Goal: Task Accomplishment & Management: Manage account settings

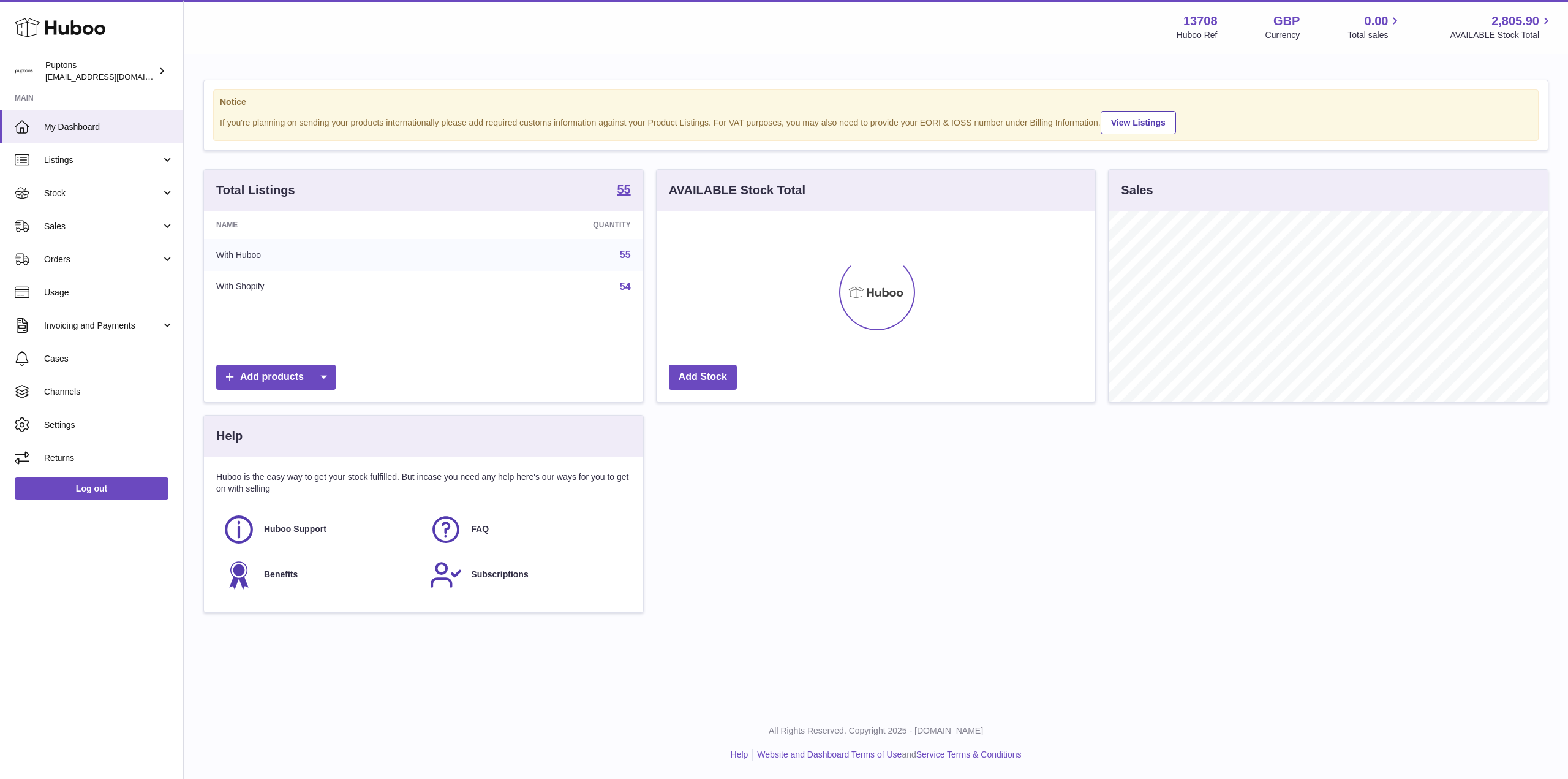
scroll to position [191, 438]
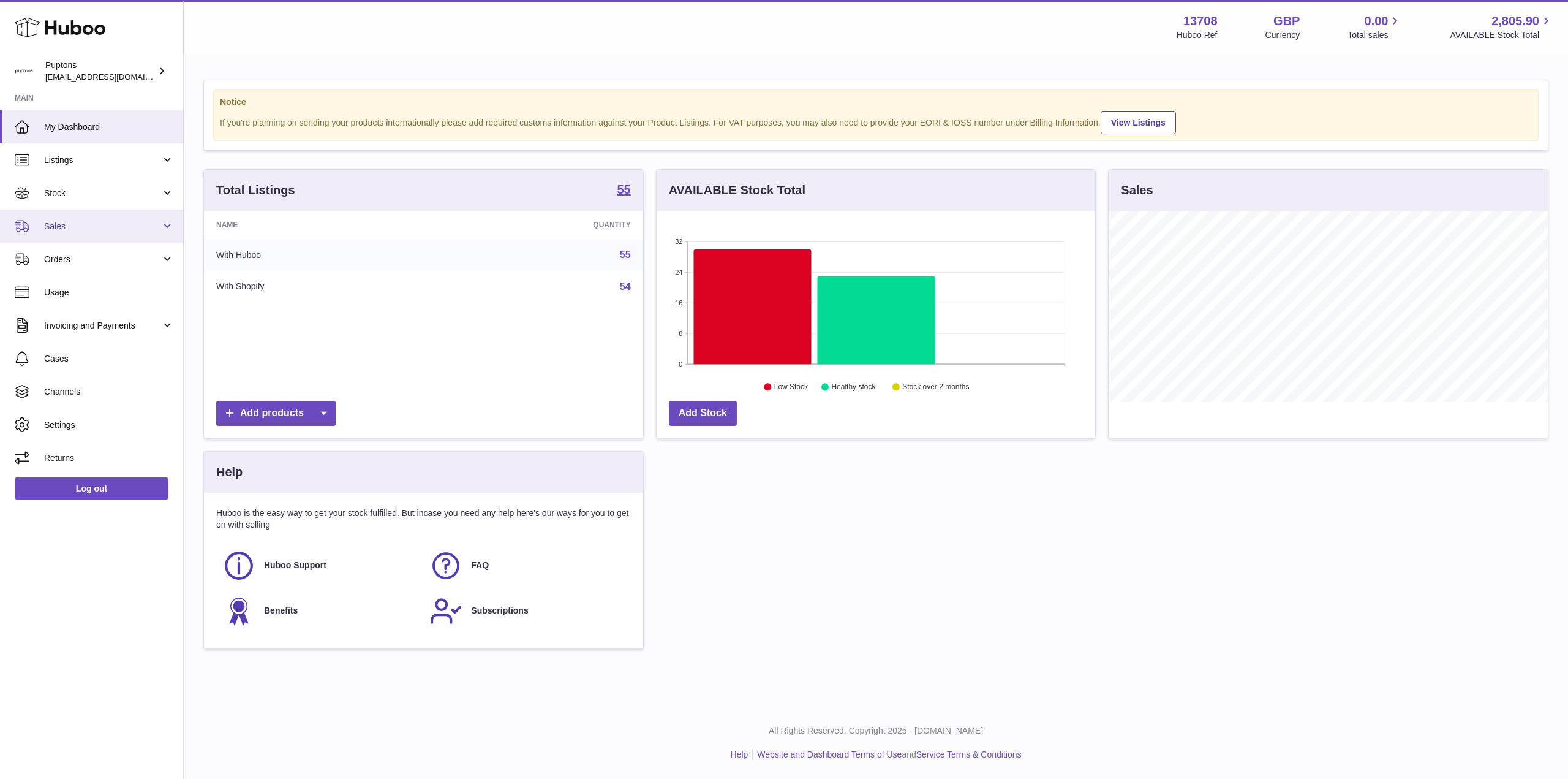
click at [67, 228] on span "Sales" at bounding box center [102, 226] width 117 height 12
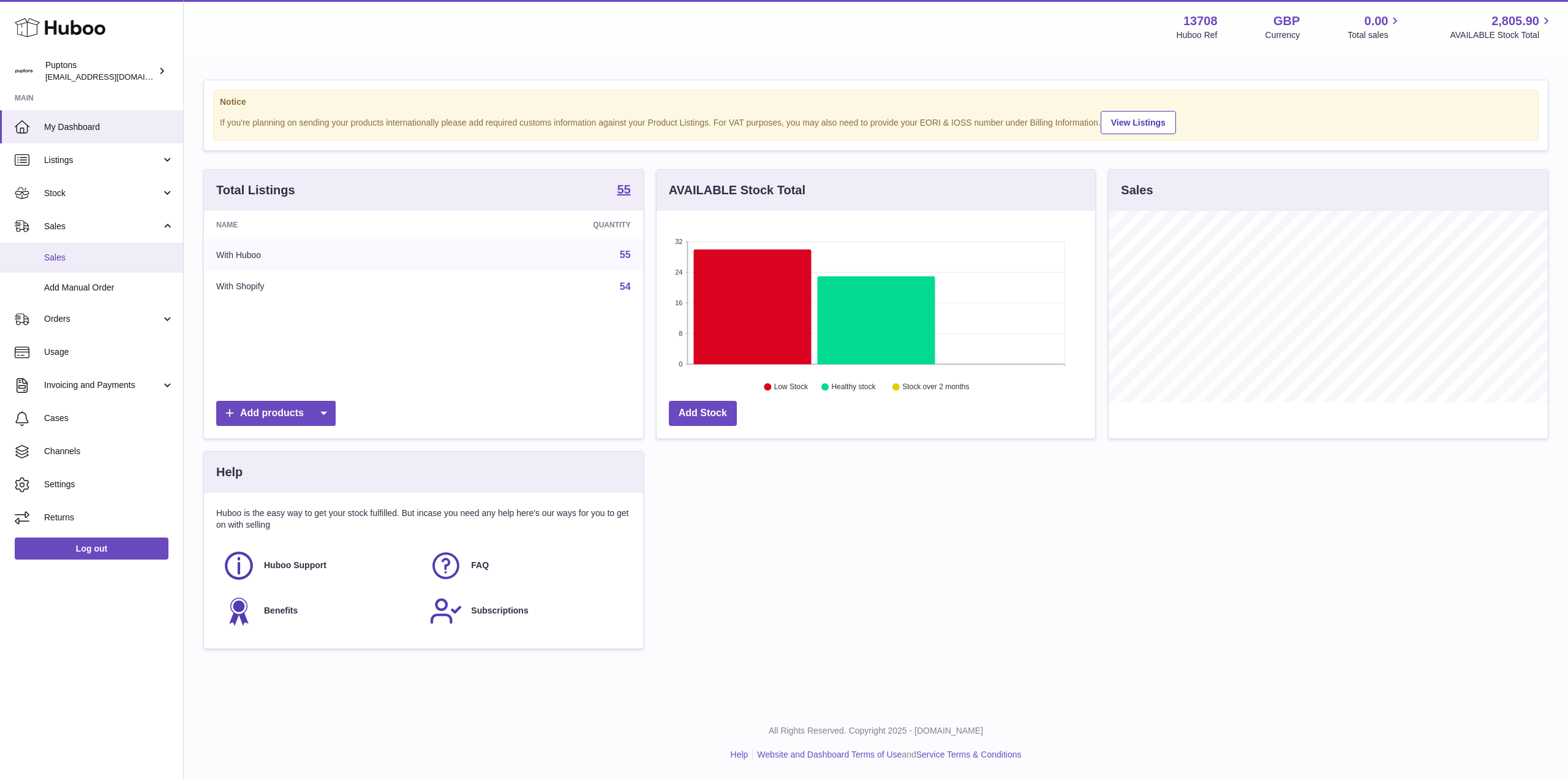
click at [62, 264] on link "Sales" at bounding box center [91, 257] width 183 height 30
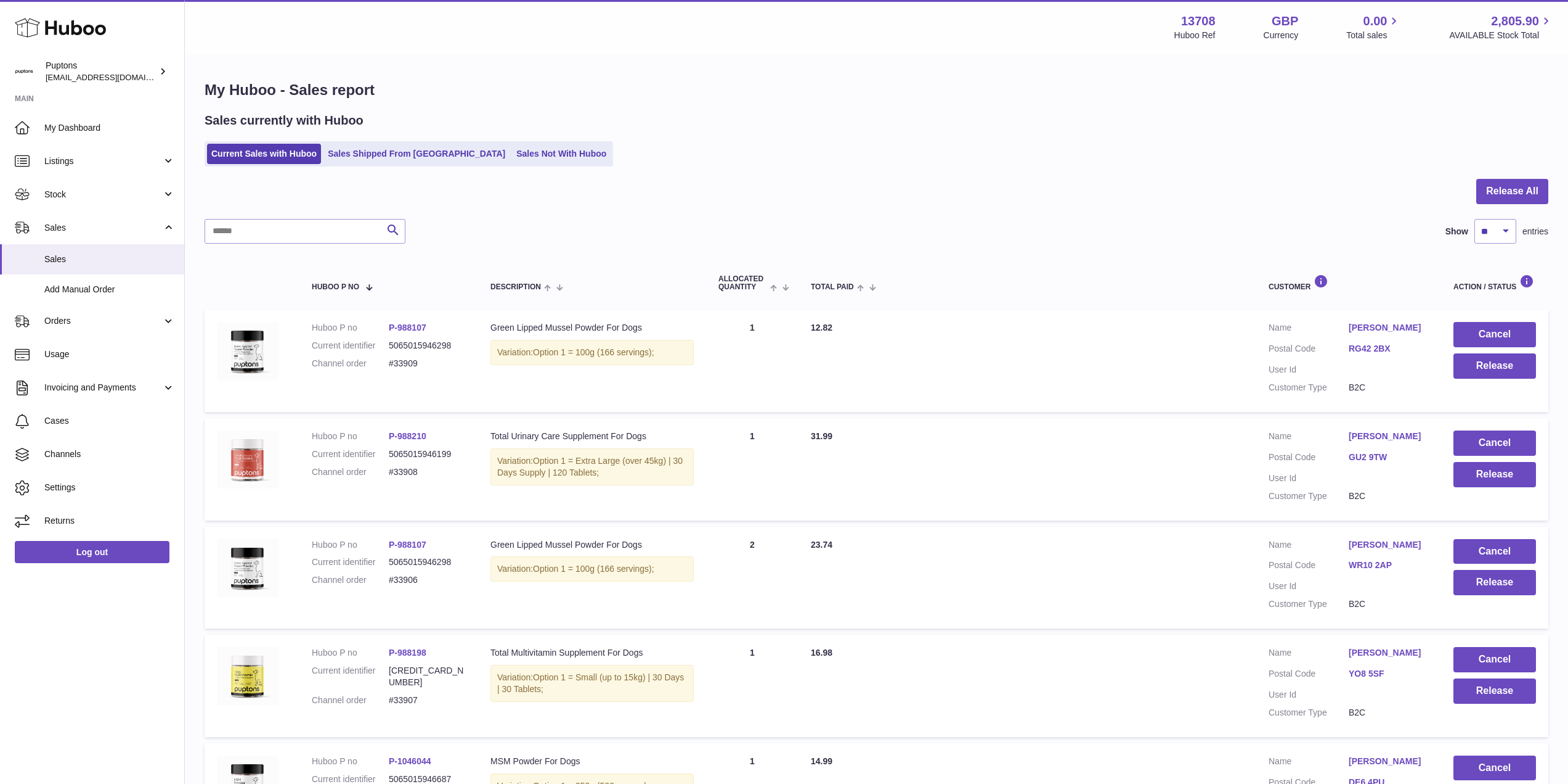
click at [80, 24] on icon at bounding box center [60, 27] width 91 height 25
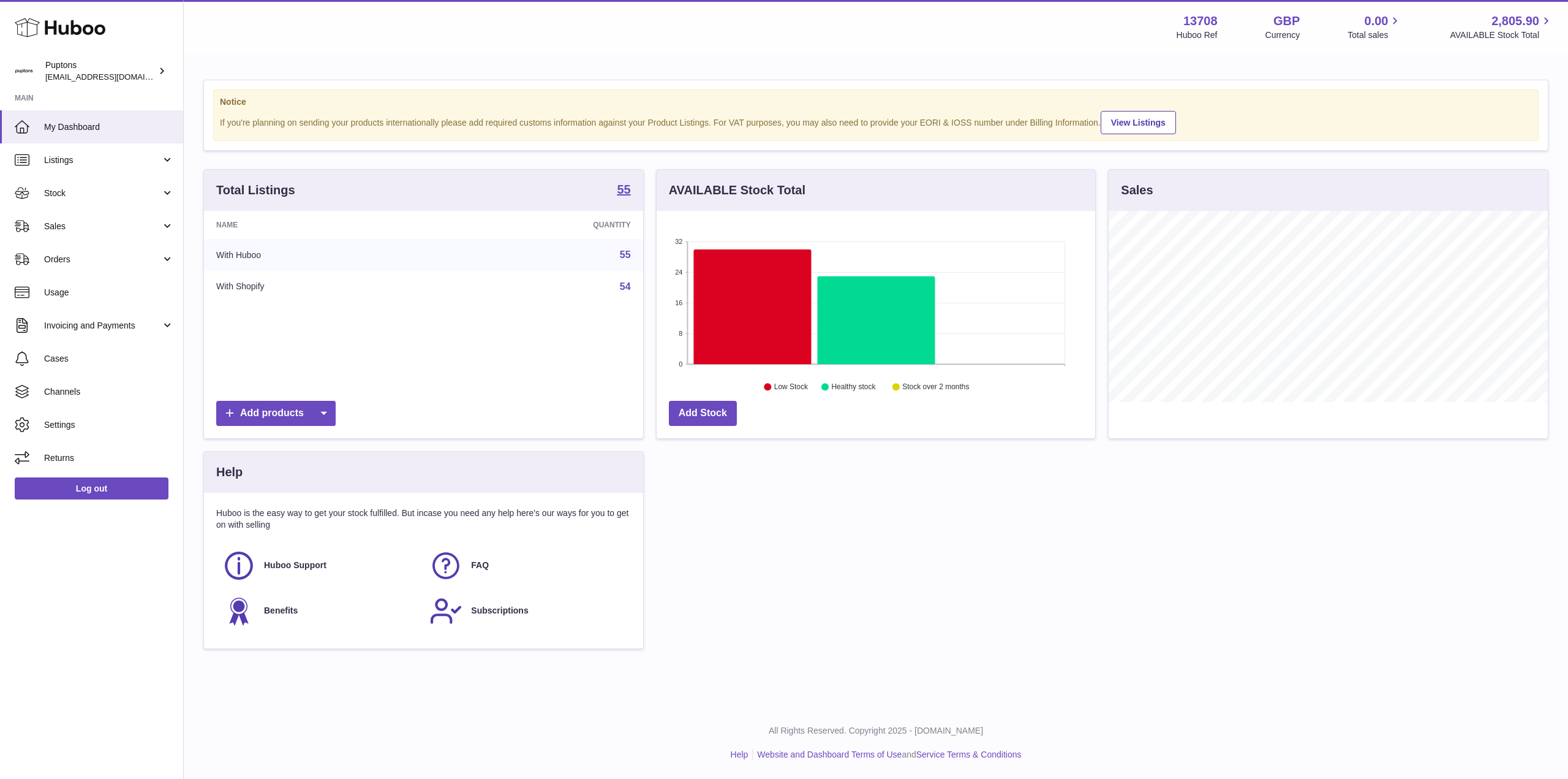
scroll to position [191, 438]
click at [65, 216] on link "Sales" at bounding box center [91, 226] width 183 height 34
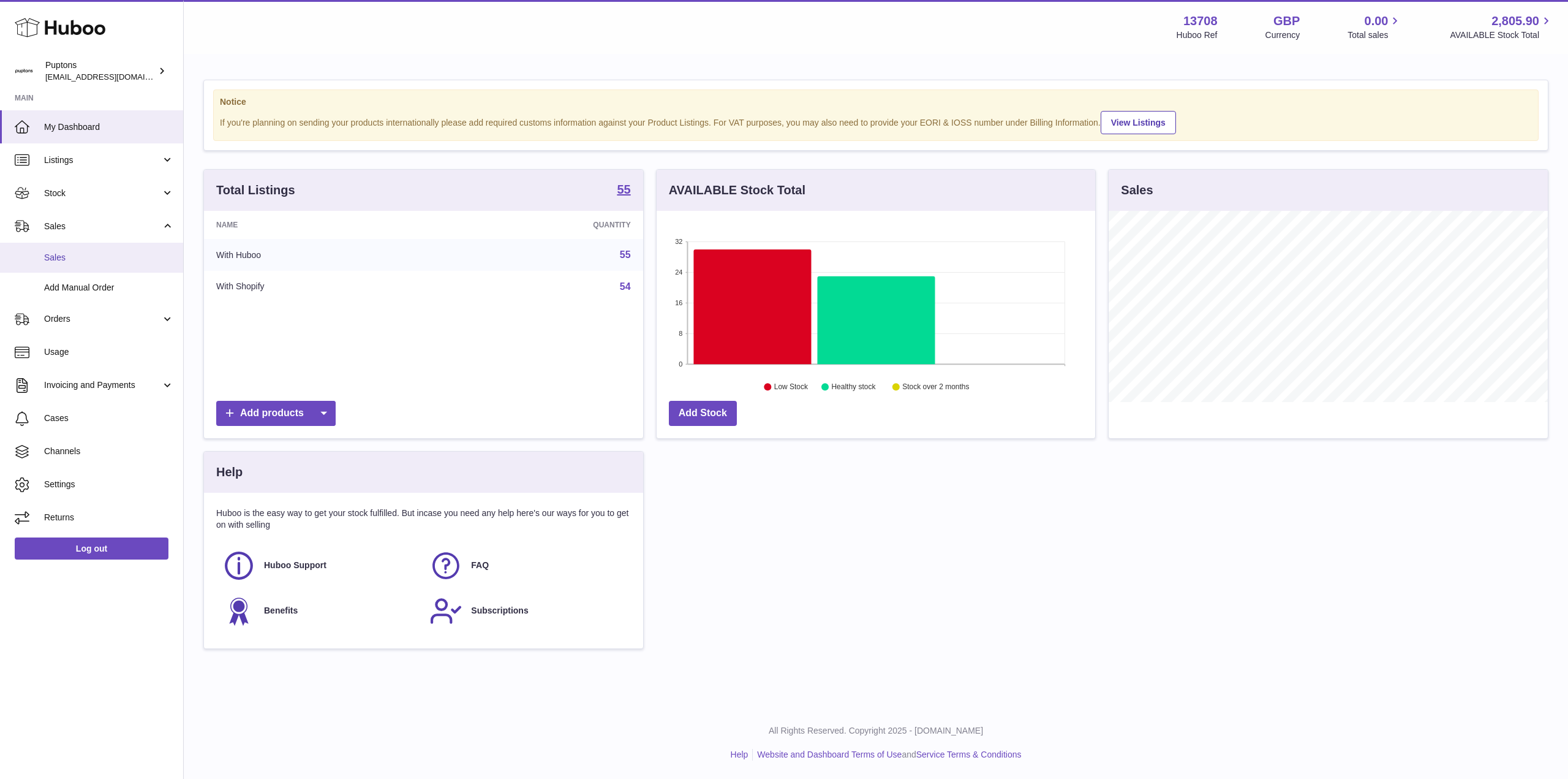
click at [77, 246] on link "Sales" at bounding box center [91, 257] width 183 height 30
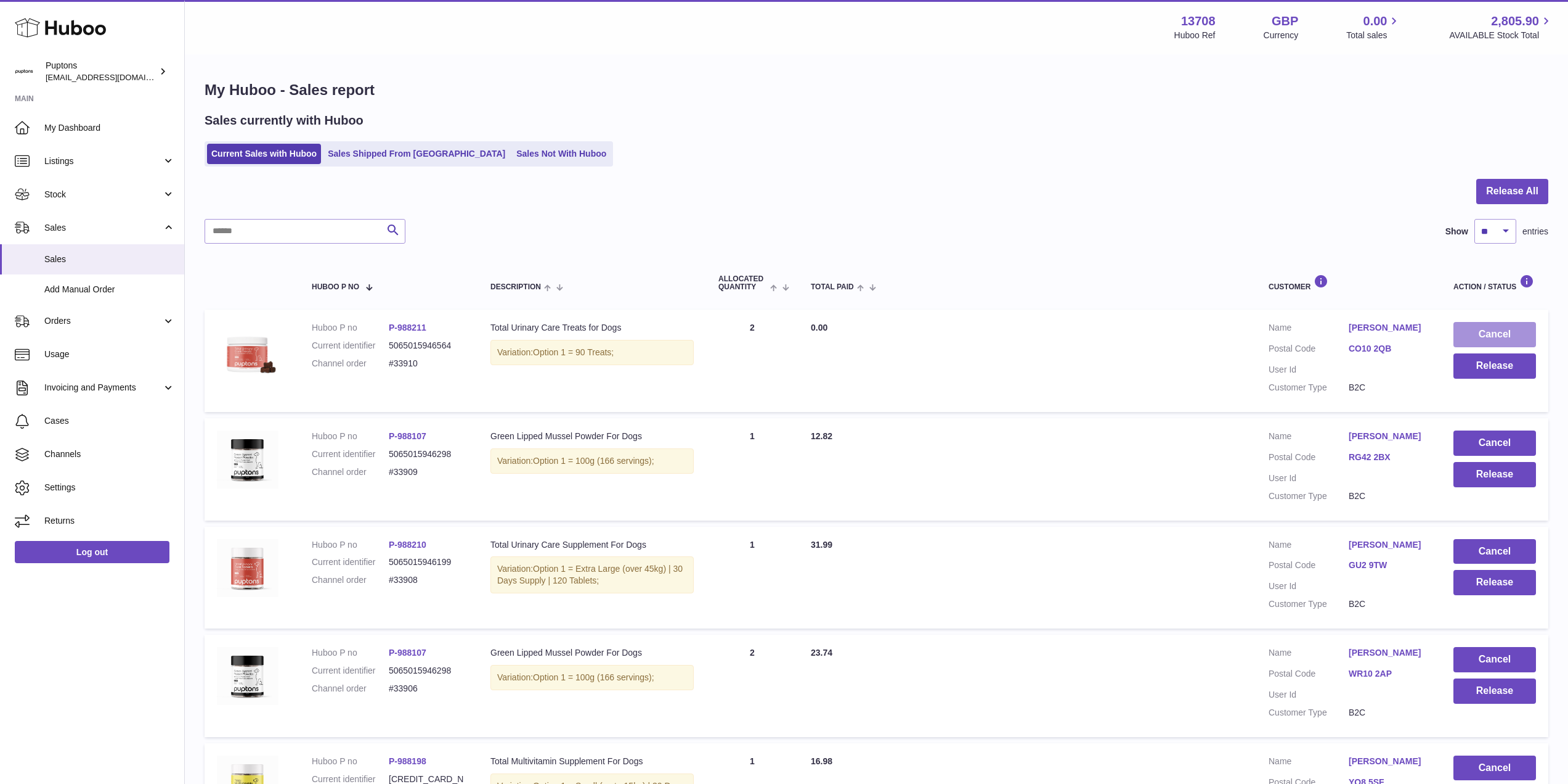
click at [1498, 335] on button "Cancel" at bounding box center [1495, 335] width 83 height 26
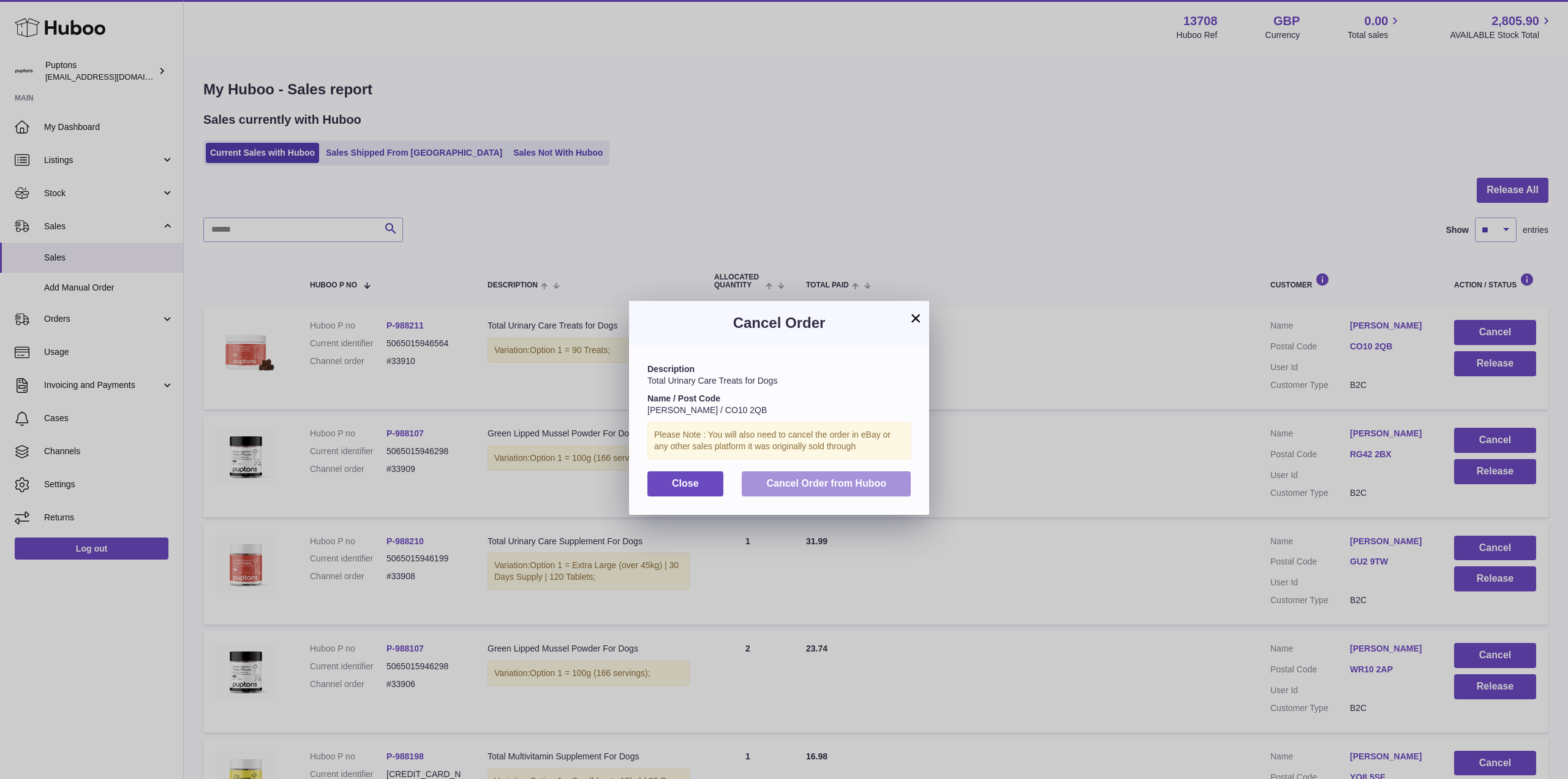
click at [827, 487] on span "Cancel Order from Huboo" at bounding box center [826, 483] width 120 height 10
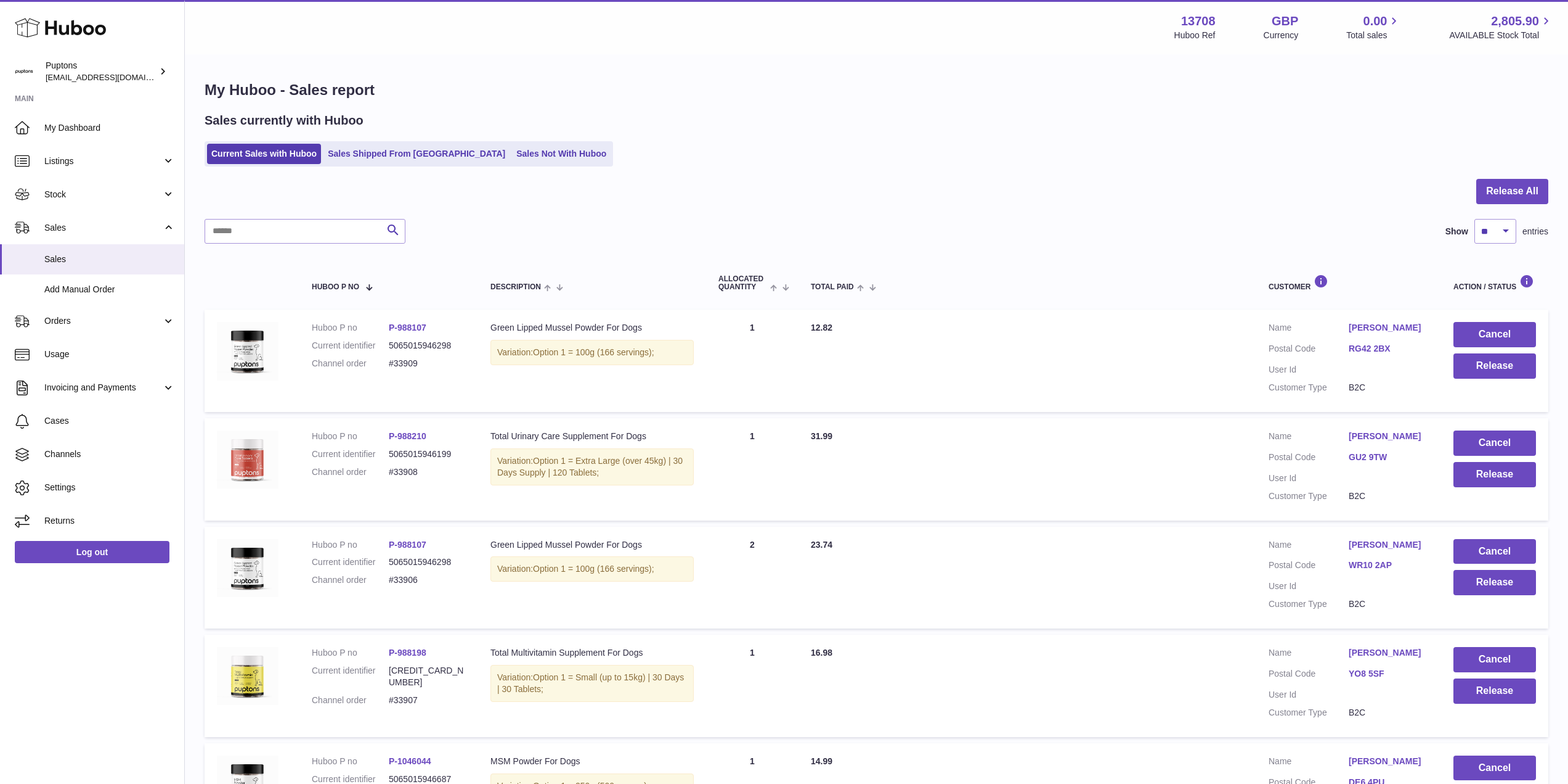
click at [913, 748] on td "Total Paid 14.99" at bounding box center [1028, 794] width 458 height 102
click at [67, 29] on use at bounding box center [60, 27] width 91 height 19
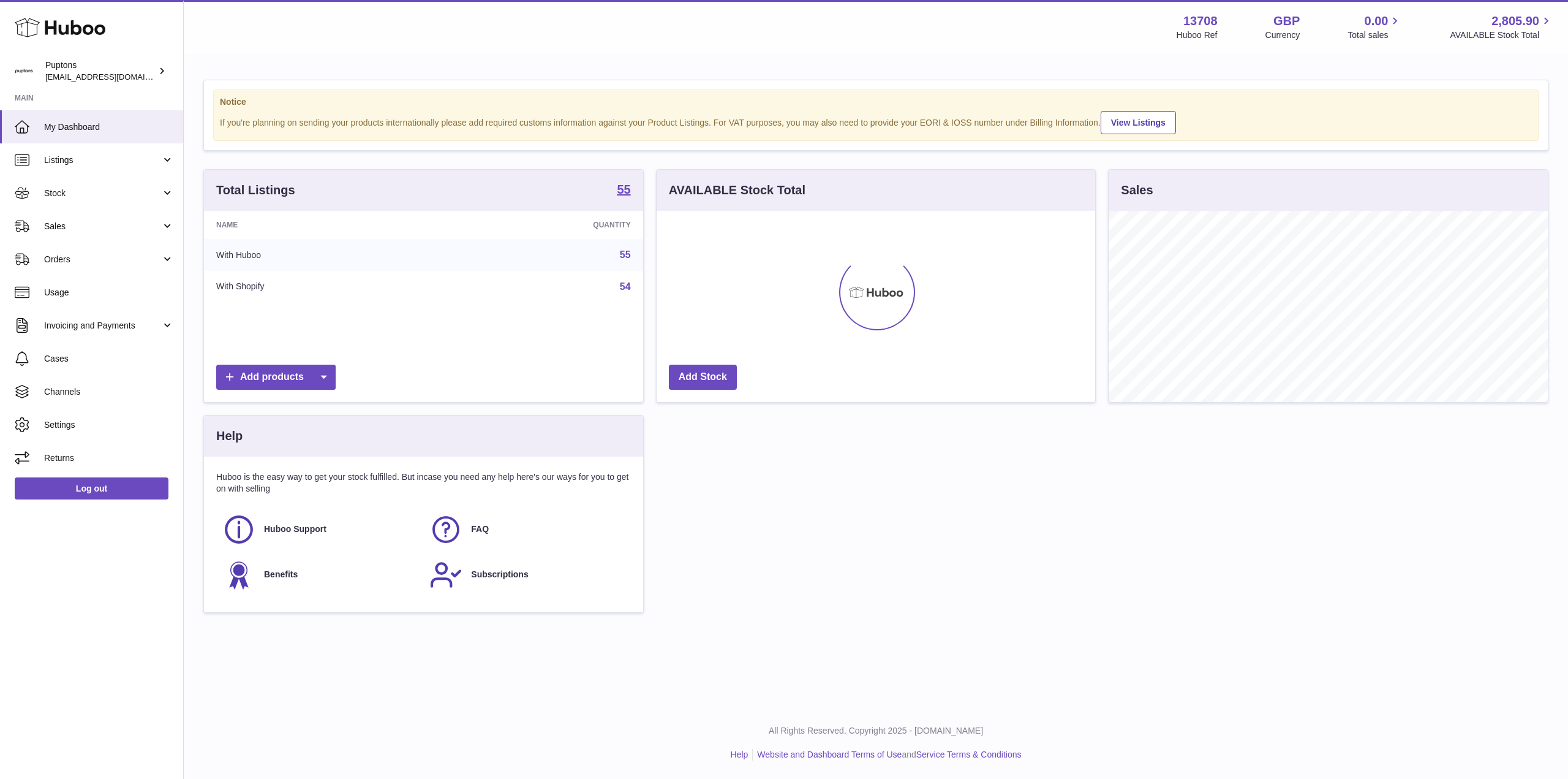
scroll to position [191, 438]
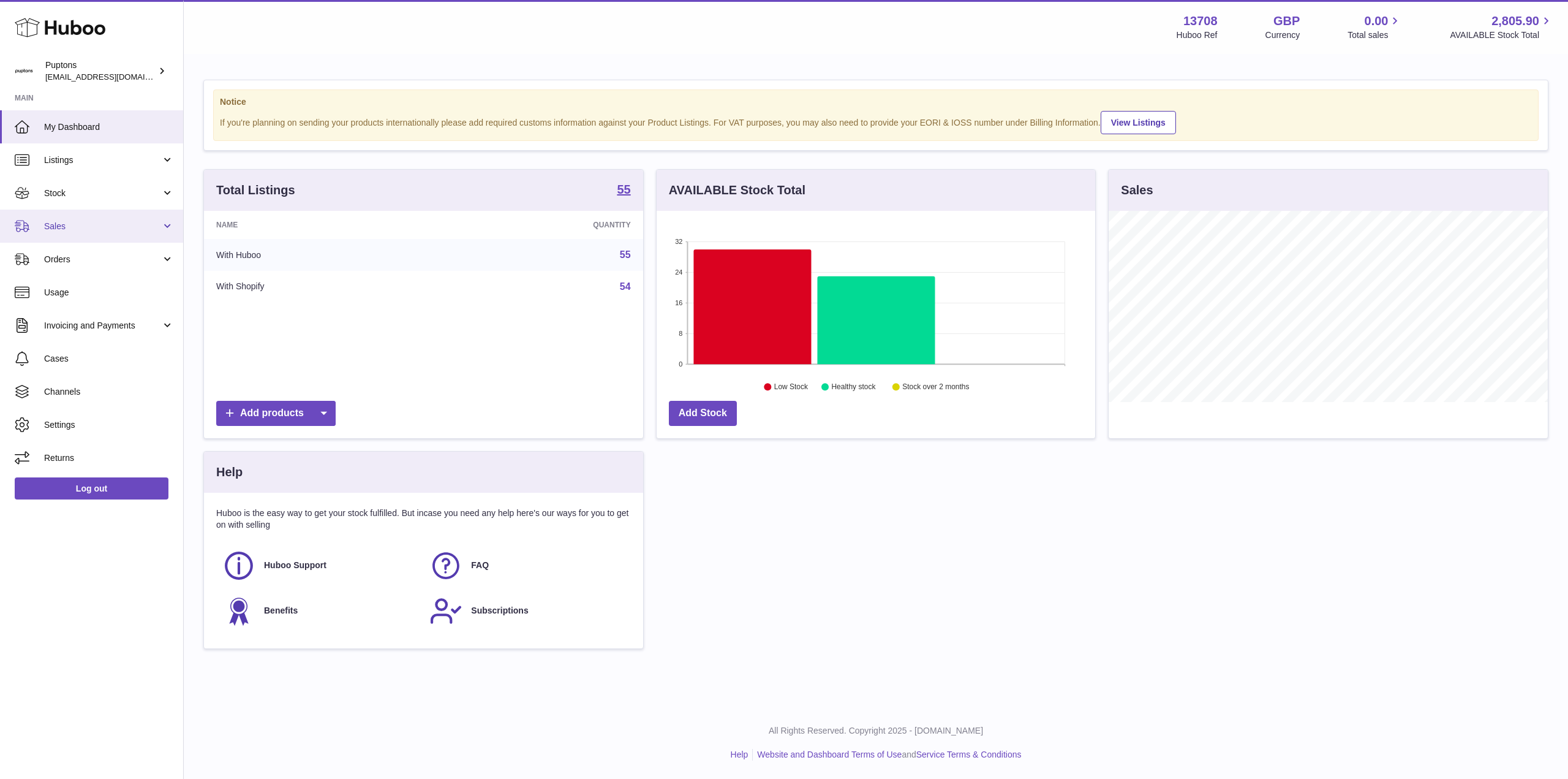
click at [80, 229] on span "Sales" at bounding box center [102, 226] width 117 height 12
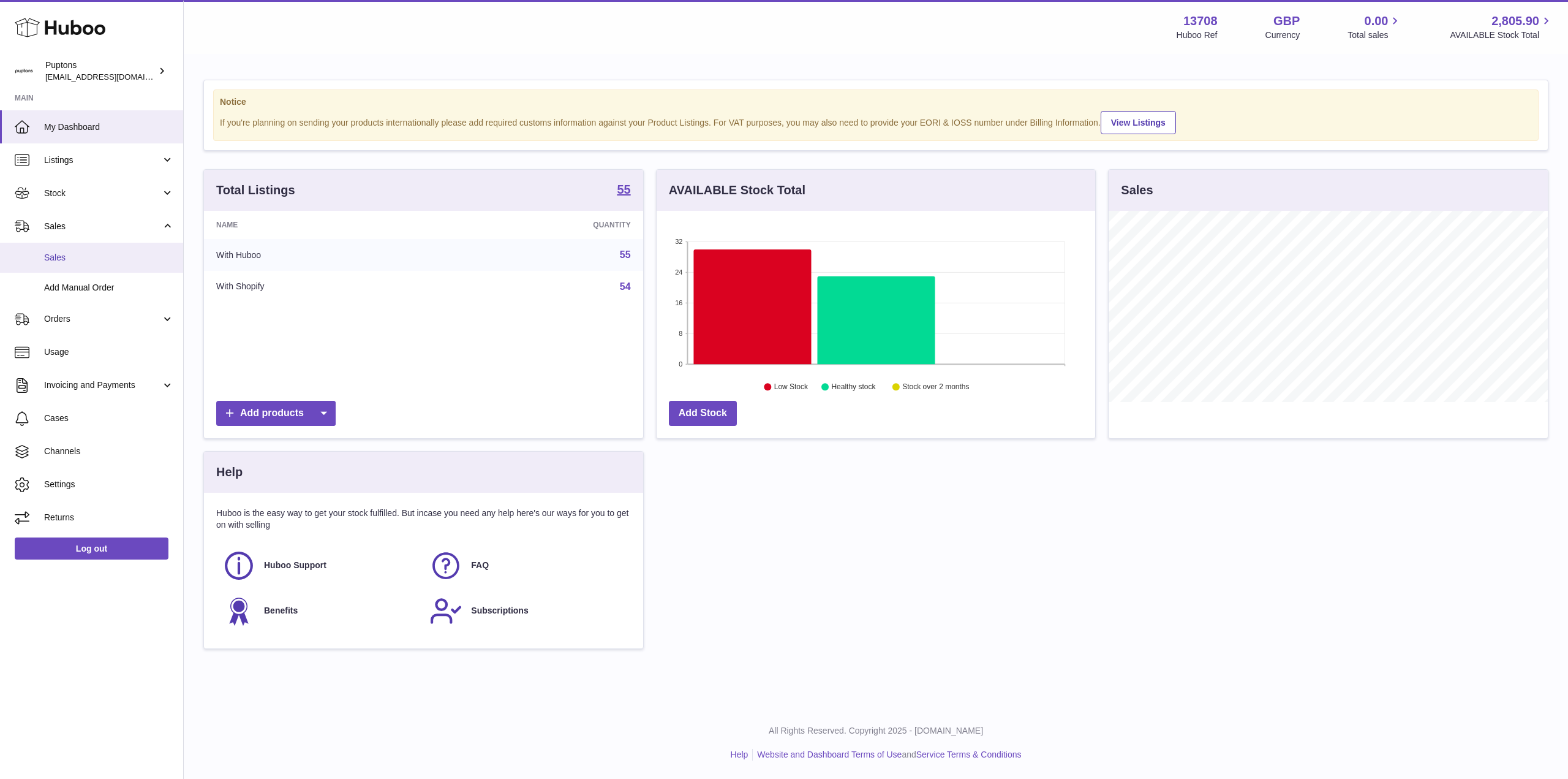
click at [72, 255] on span "Sales" at bounding box center [109, 257] width 129 height 12
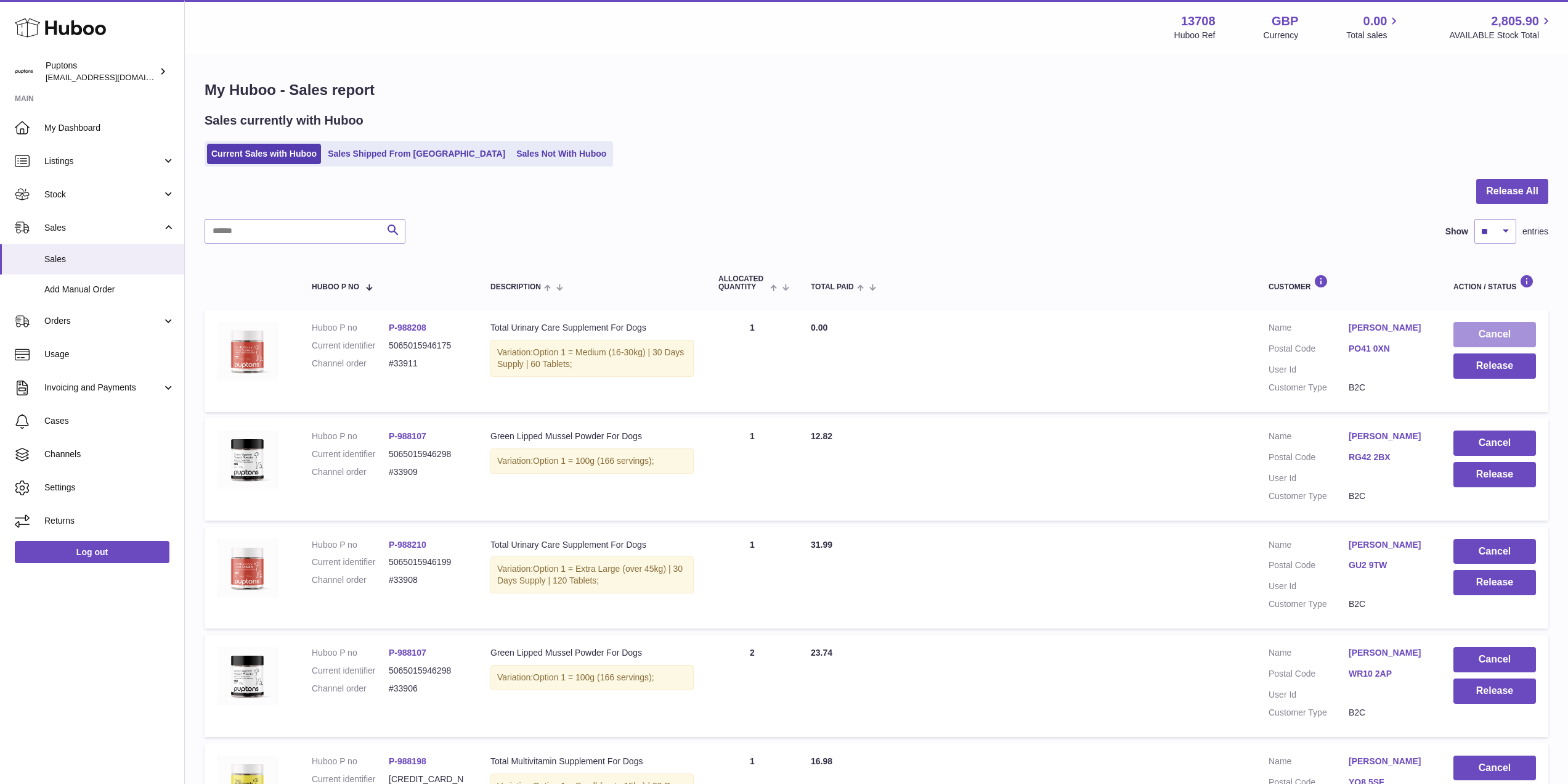
click at [1481, 336] on button "Cancel" at bounding box center [1495, 335] width 83 height 26
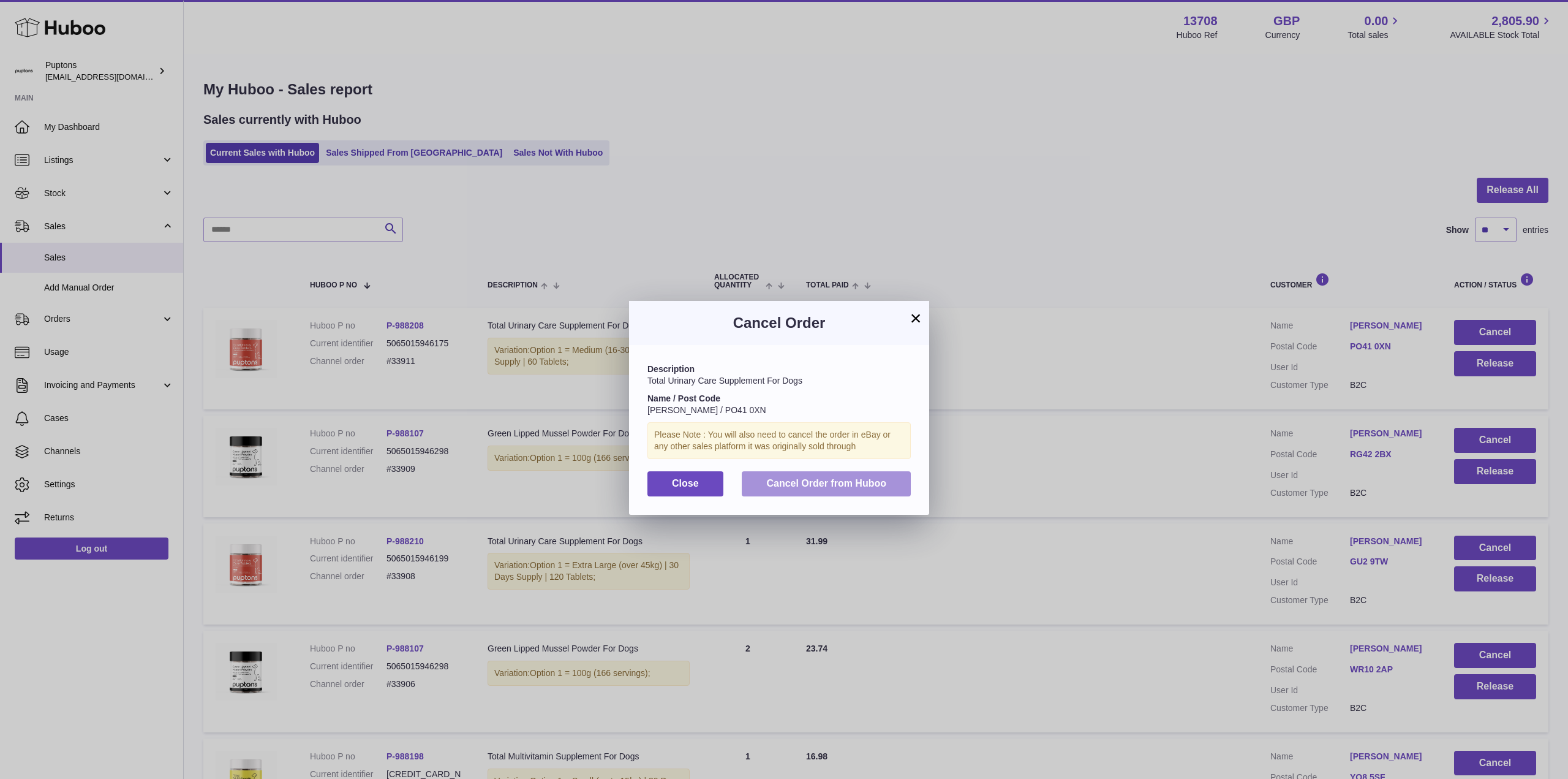
click at [805, 484] on span "Cancel Order from Huboo" at bounding box center [826, 483] width 120 height 10
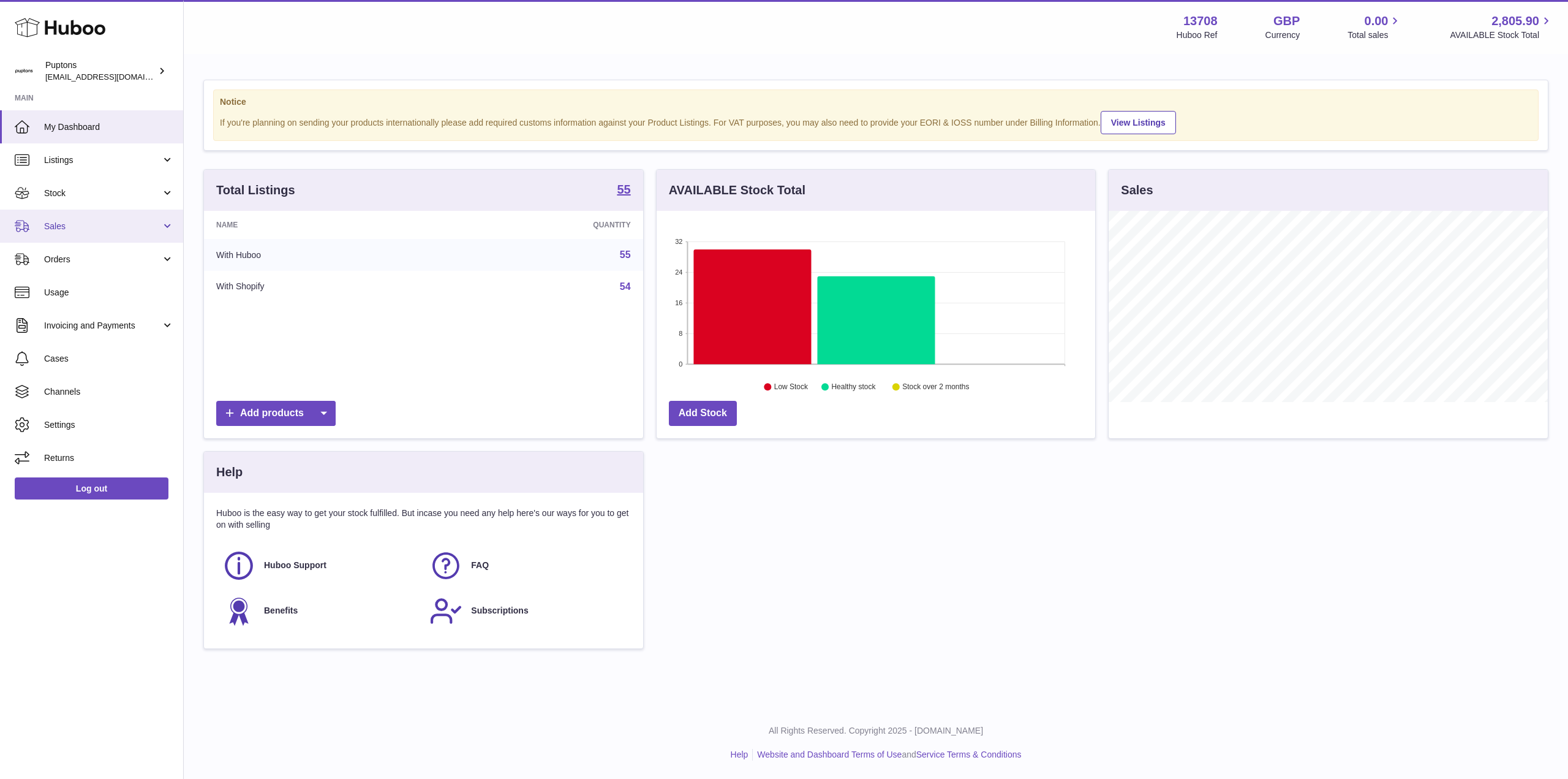
scroll to position [191, 438]
click at [85, 223] on span "Sales" at bounding box center [102, 226] width 117 height 12
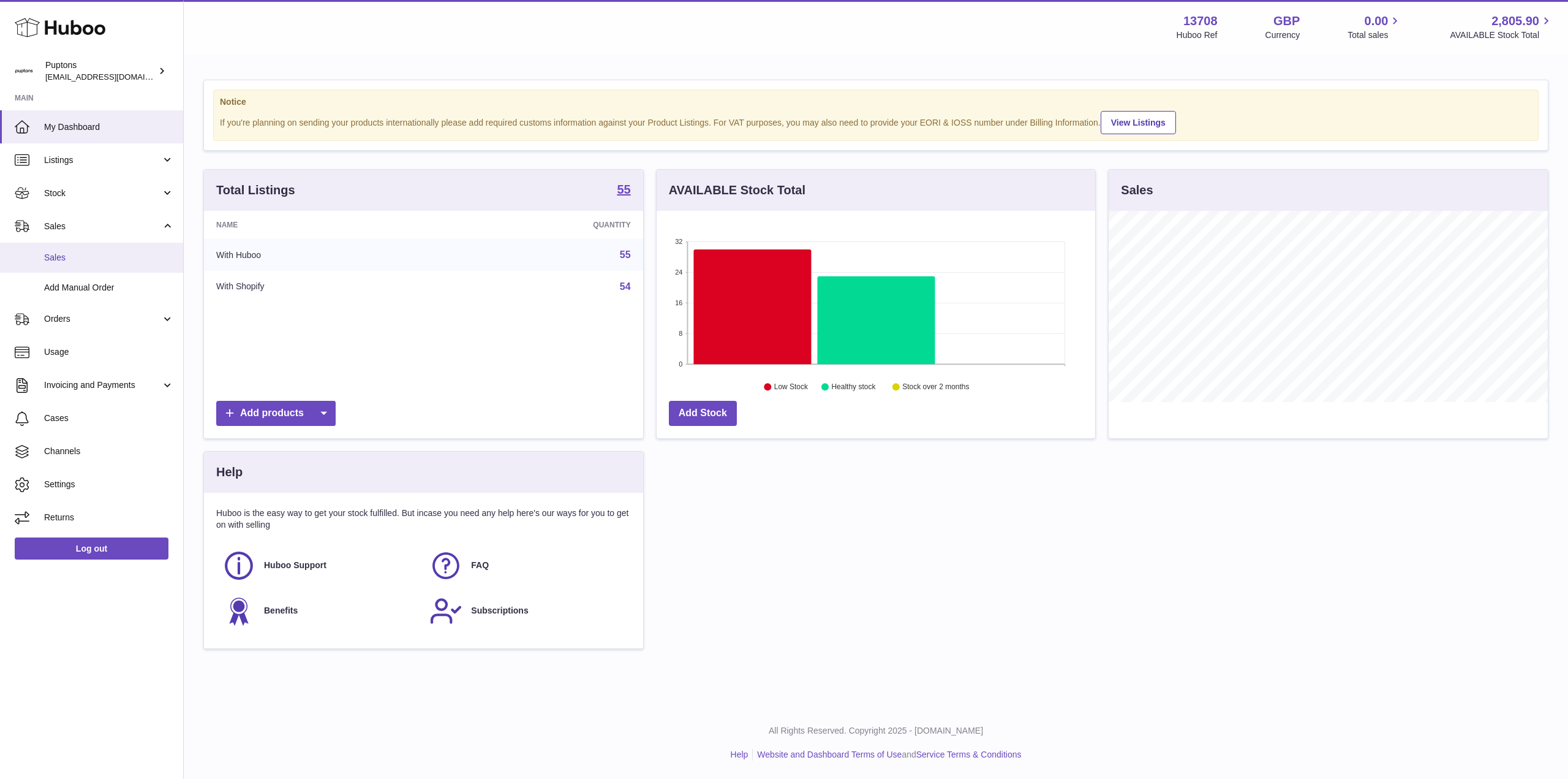
click at [91, 254] on span "Sales" at bounding box center [109, 257] width 129 height 12
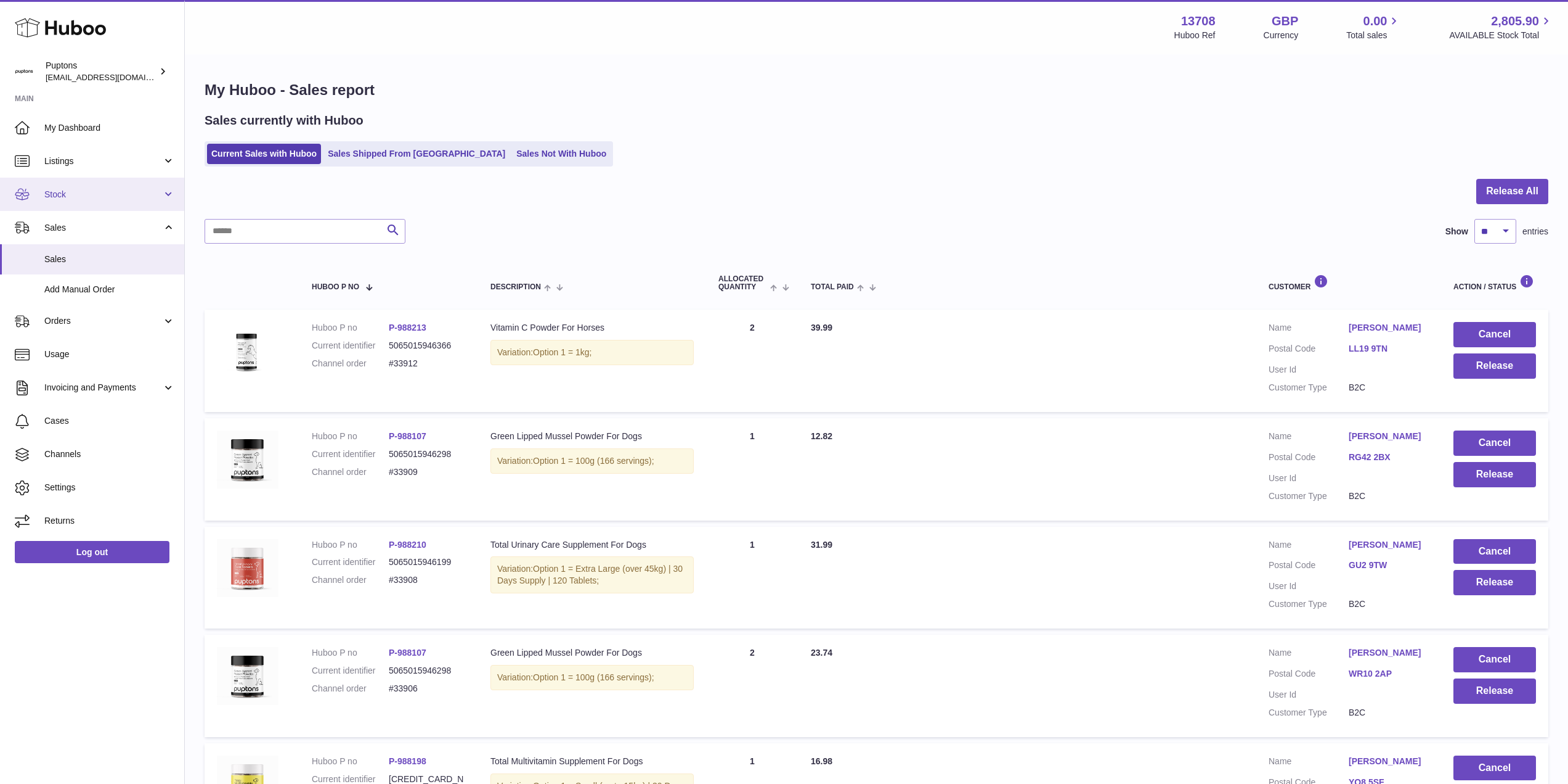
click at [77, 188] on link "Stock" at bounding box center [92, 194] width 184 height 34
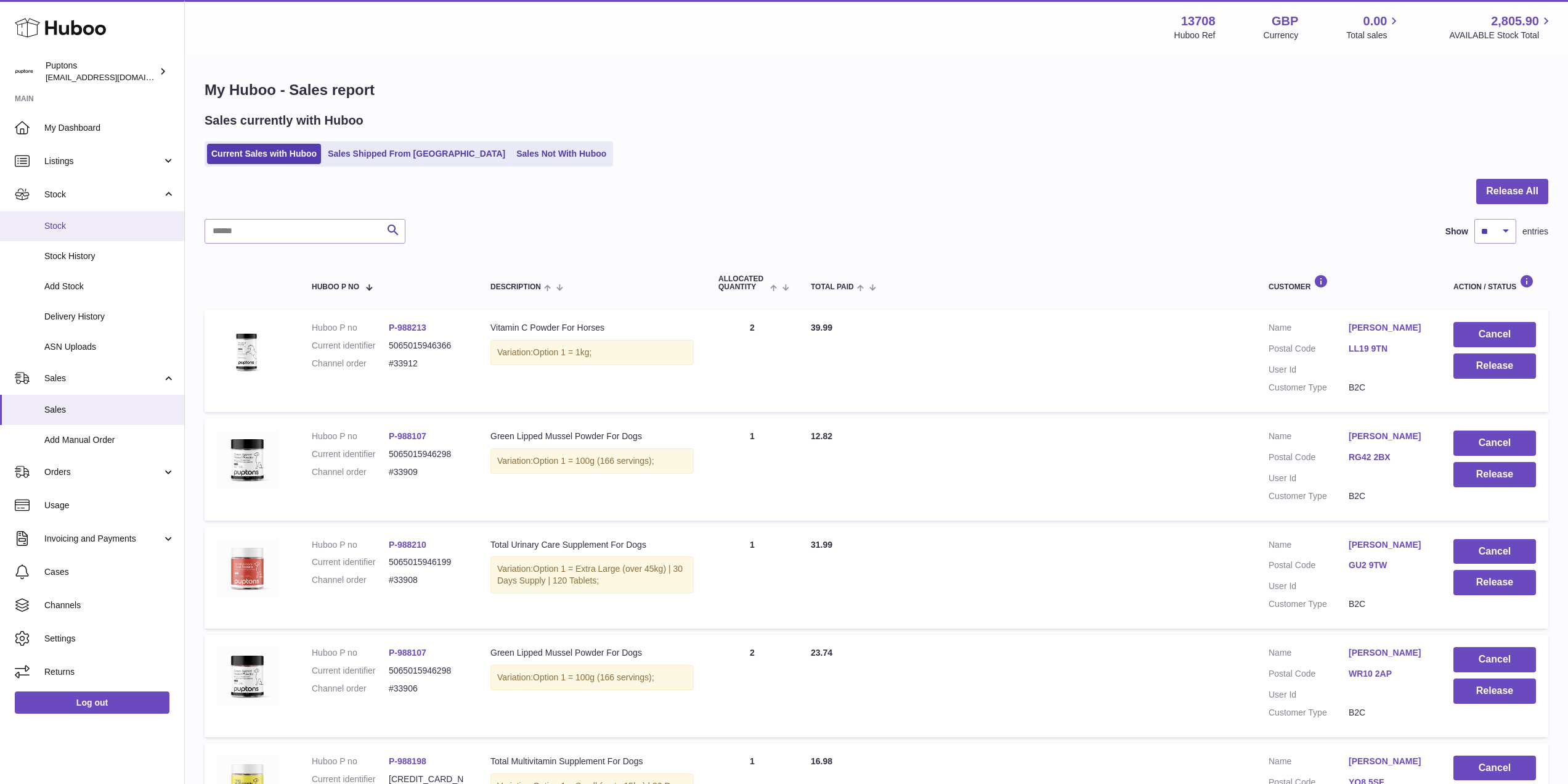
click at [80, 215] on link "Stock" at bounding box center [92, 225] width 184 height 30
click at [78, 230] on span "Stock" at bounding box center [109, 225] width 130 height 12
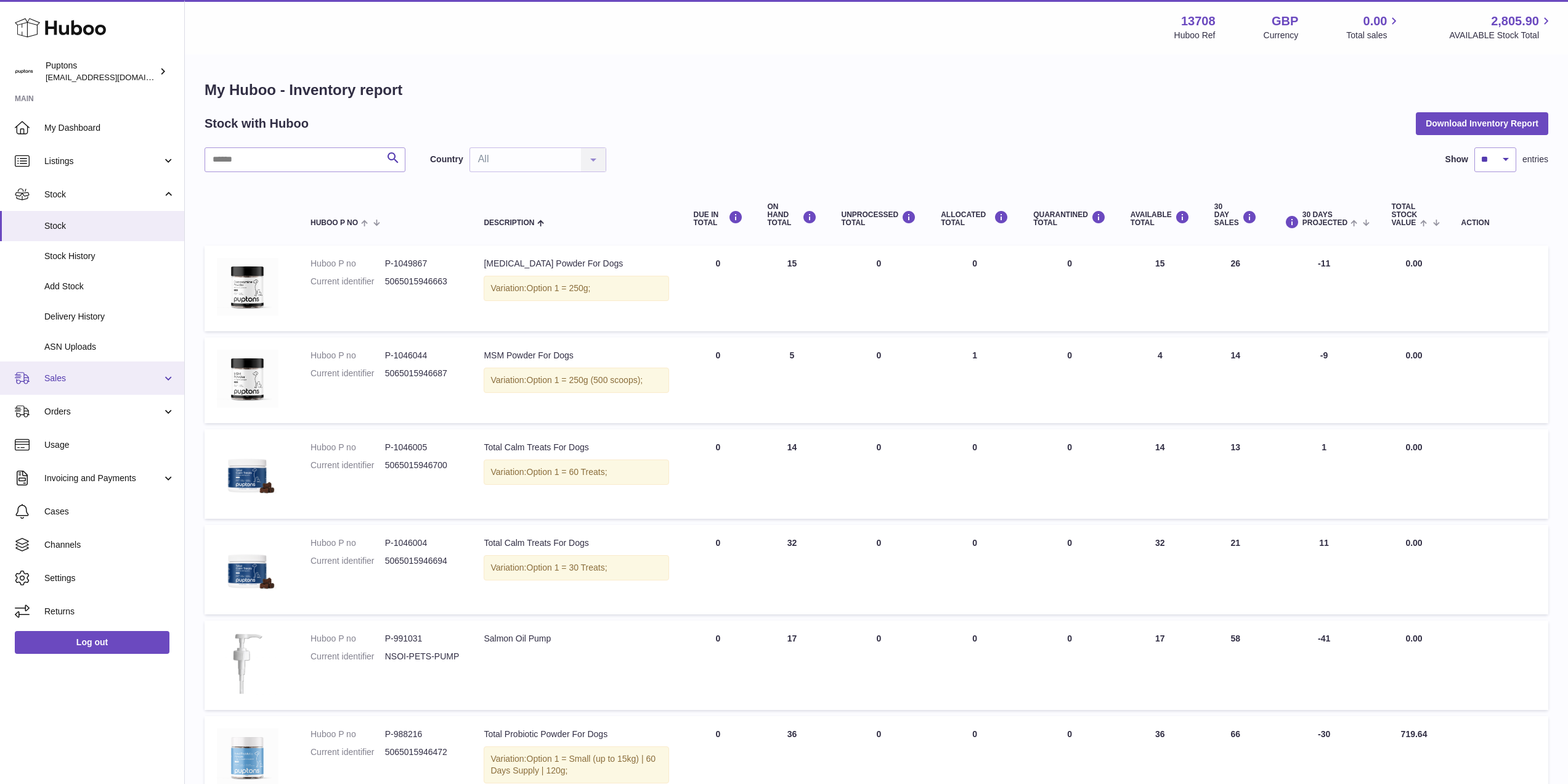
click at [107, 366] on link "Sales" at bounding box center [92, 377] width 184 height 34
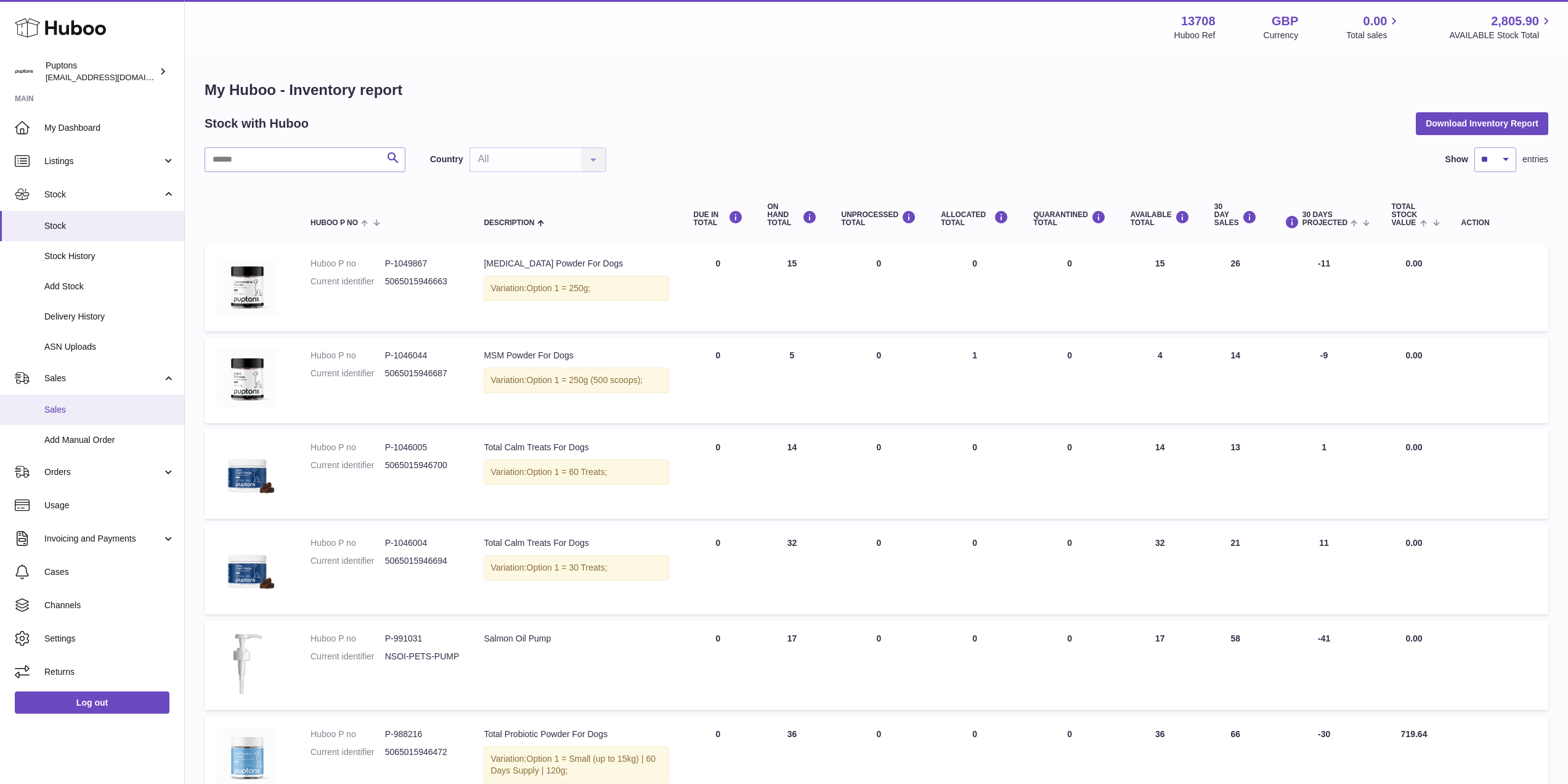
click at [89, 403] on link "Sales" at bounding box center [92, 409] width 184 height 30
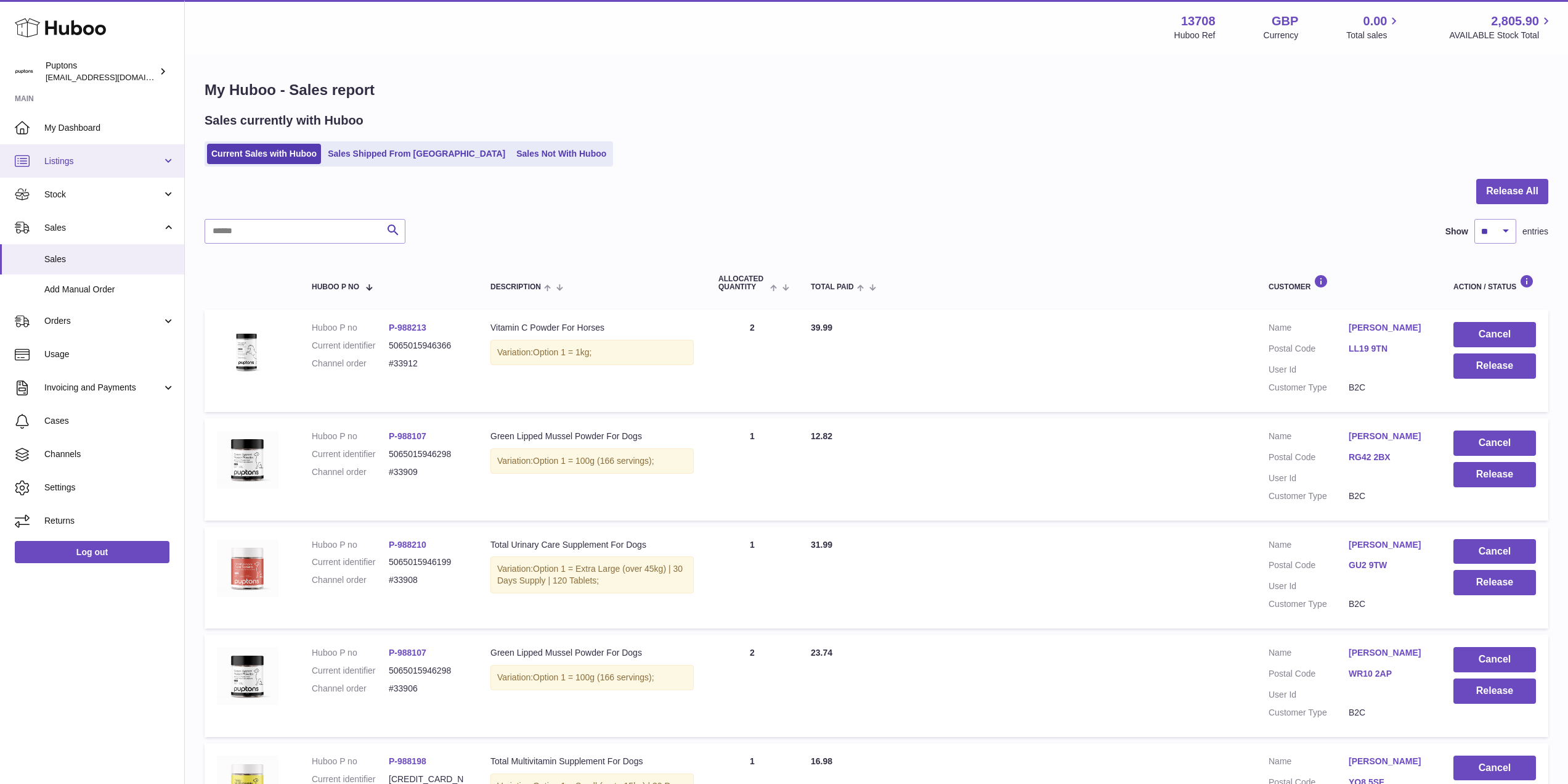
click at [70, 155] on span "Listings" at bounding box center [103, 160] width 118 height 12
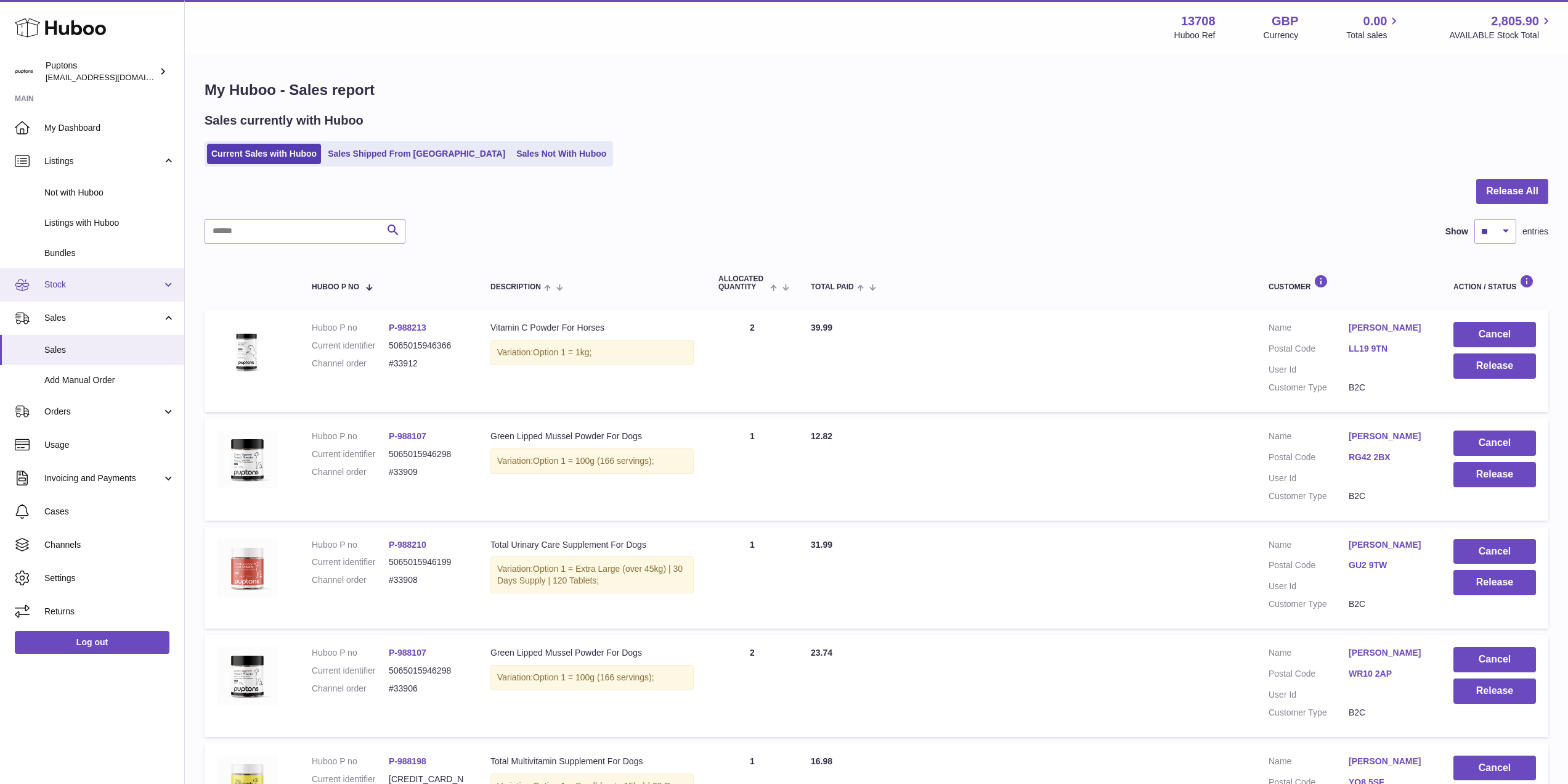
click at [79, 287] on span "Stock" at bounding box center [103, 284] width 118 height 12
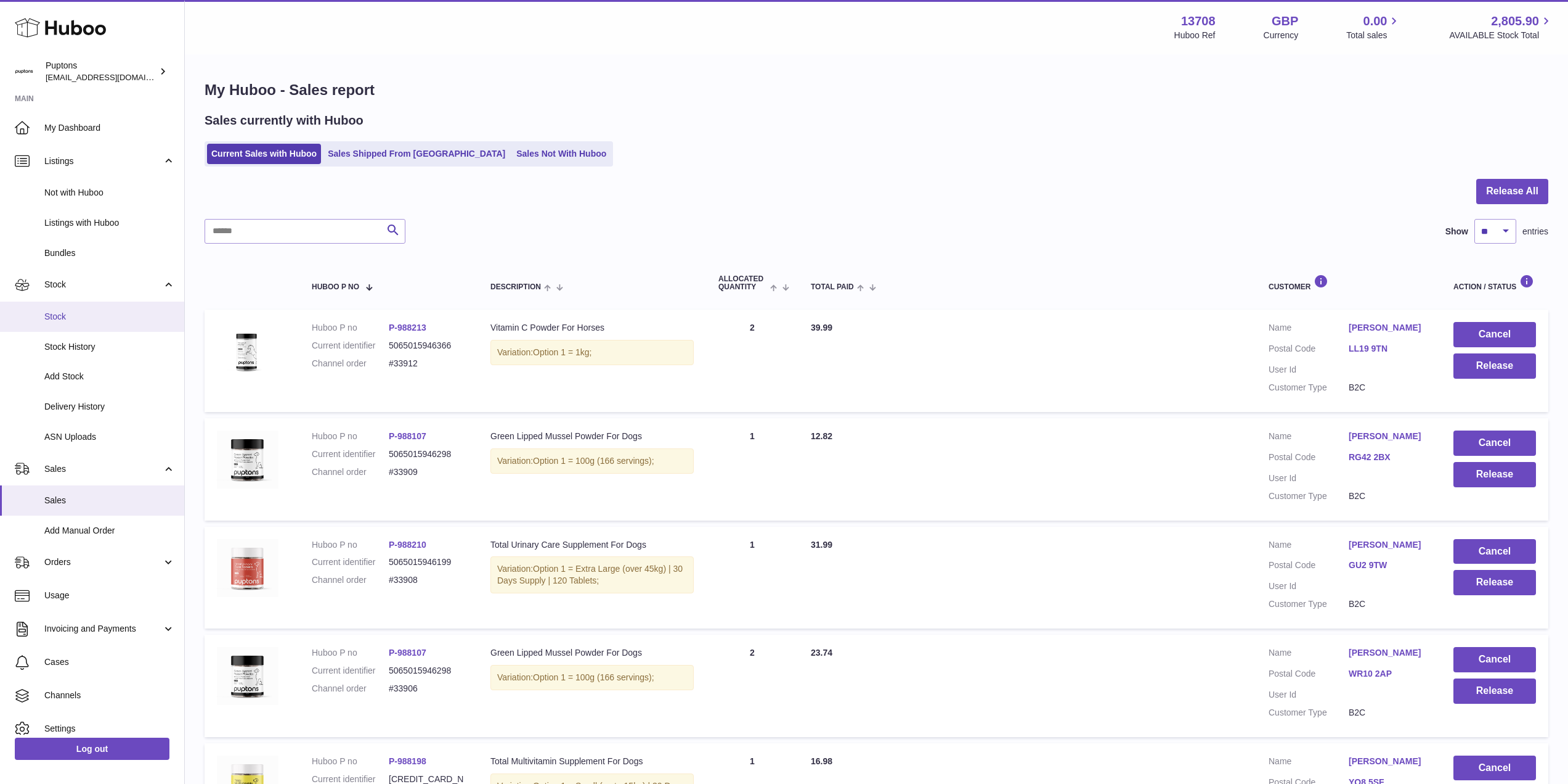
click at [91, 324] on link "Stock" at bounding box center [92, 316] width 184 height 30
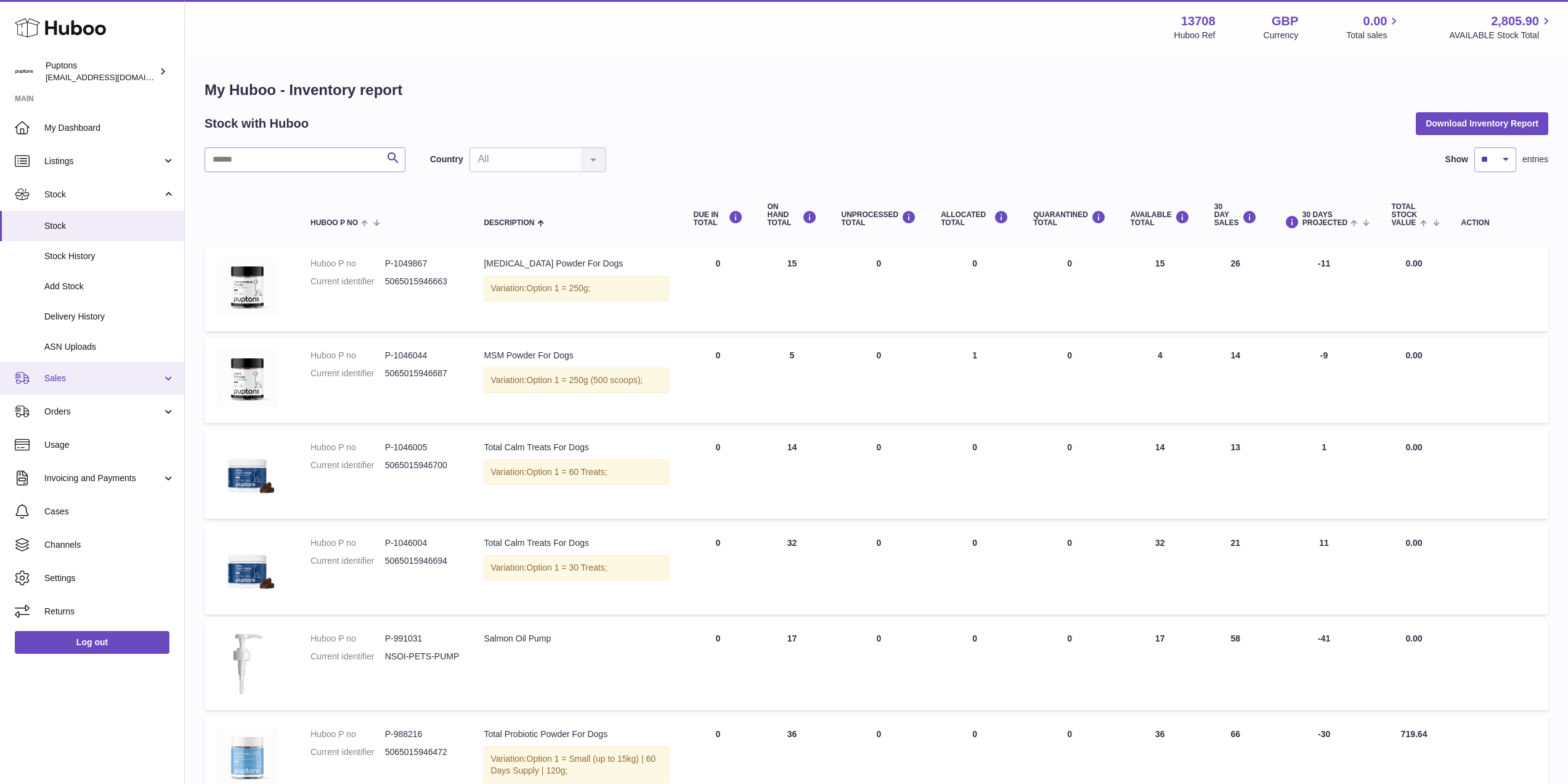
click at [76, 381] on span "Sales" at bounding box center [103, 378] width 118 height 12
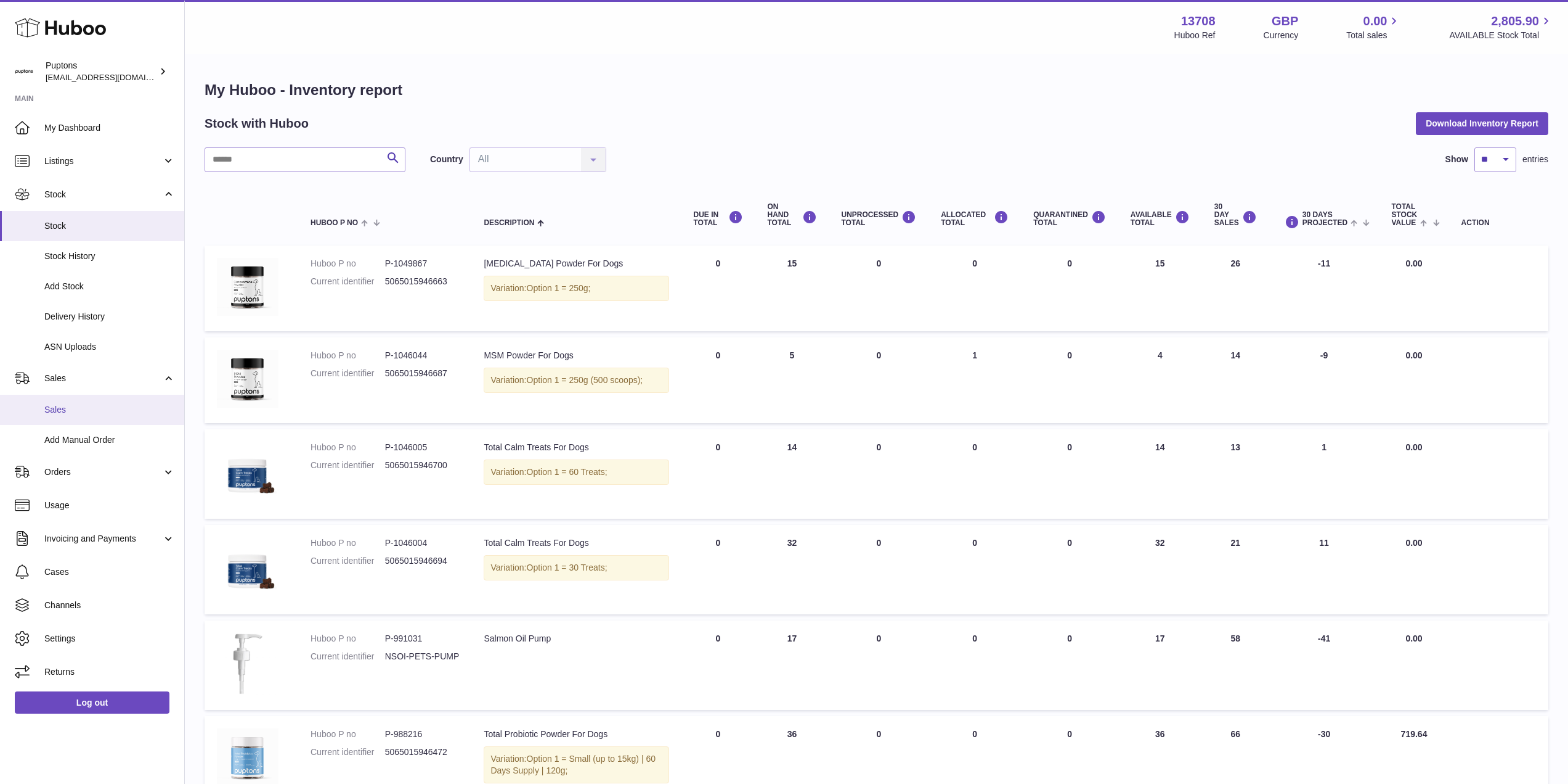
click at [77, 408] on span "Sales" at bounding box center [109, 409] width 130 height 12
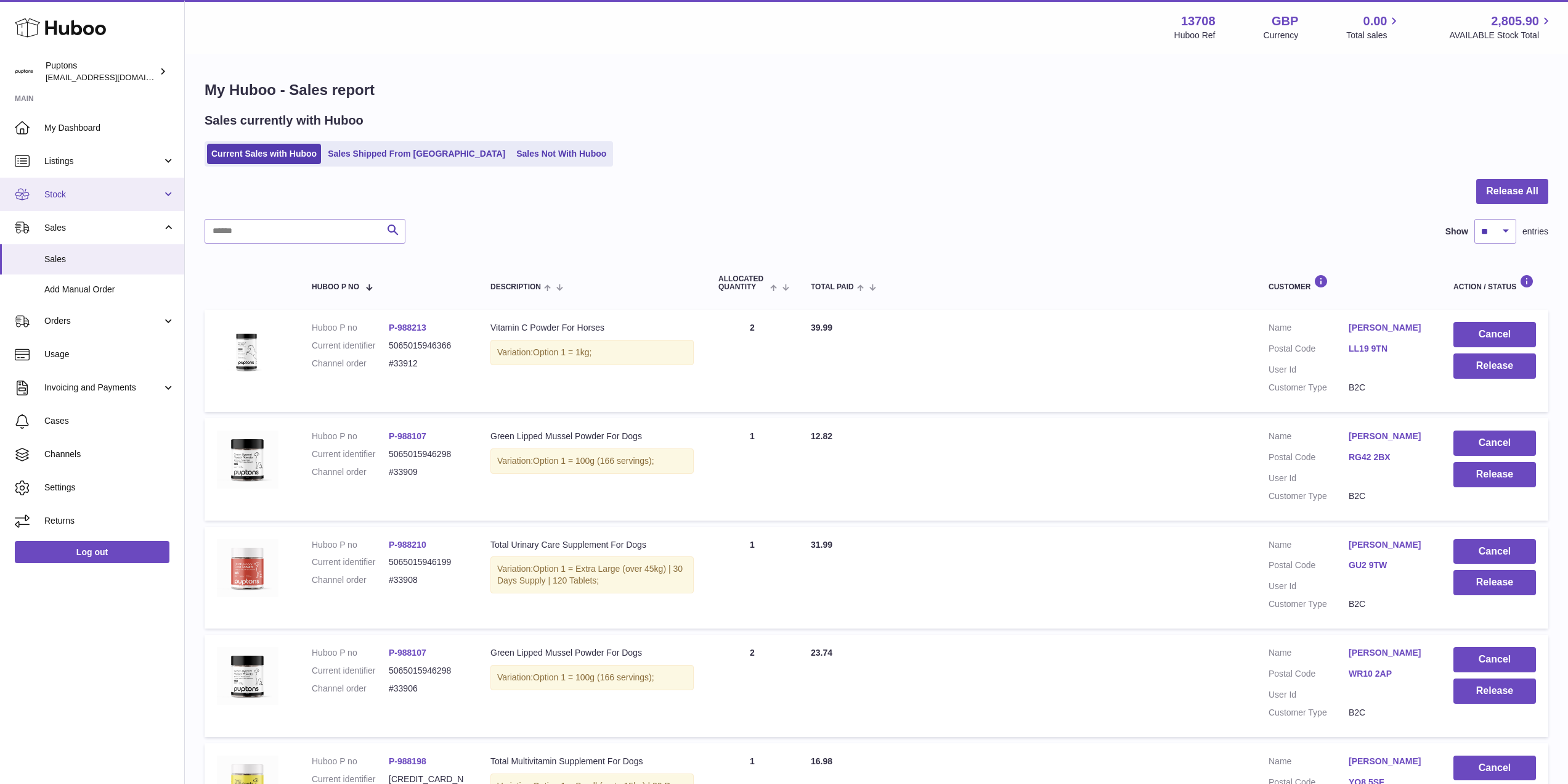
click at [45, 210] on link "Stock" at bounding box center [92, 194] width 184 height 34
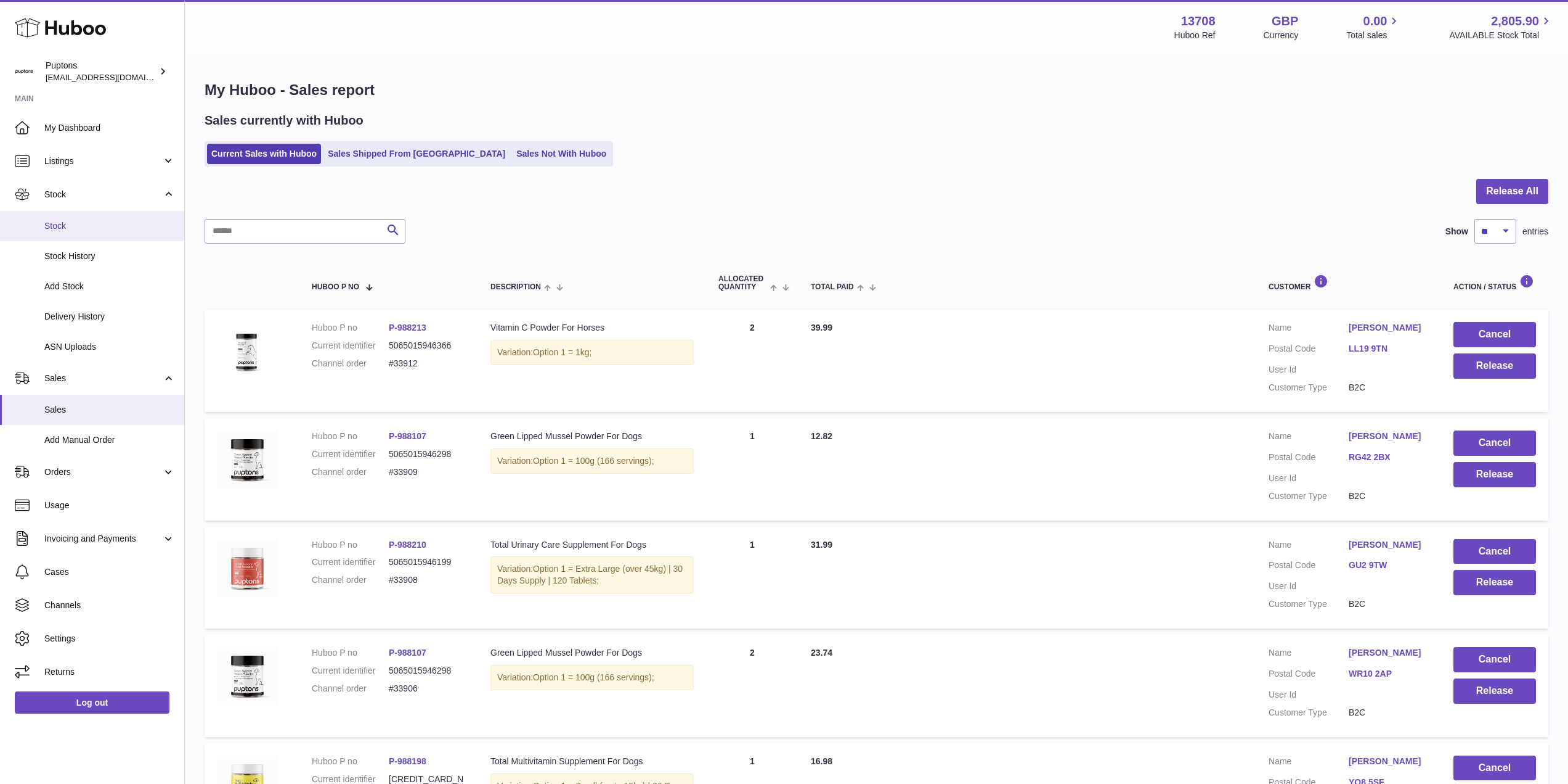
drag, startPoint x: 52, startPoint y: 232, endPoint x: 52, endPoint y: 238, distance: 6.0
click at [52, 232] on link "Stock" at bounding box center [92, 225] width 184 height 30
click at [62, 414] on span "Sales" at bounding box center [109, 409] width 130 height 12
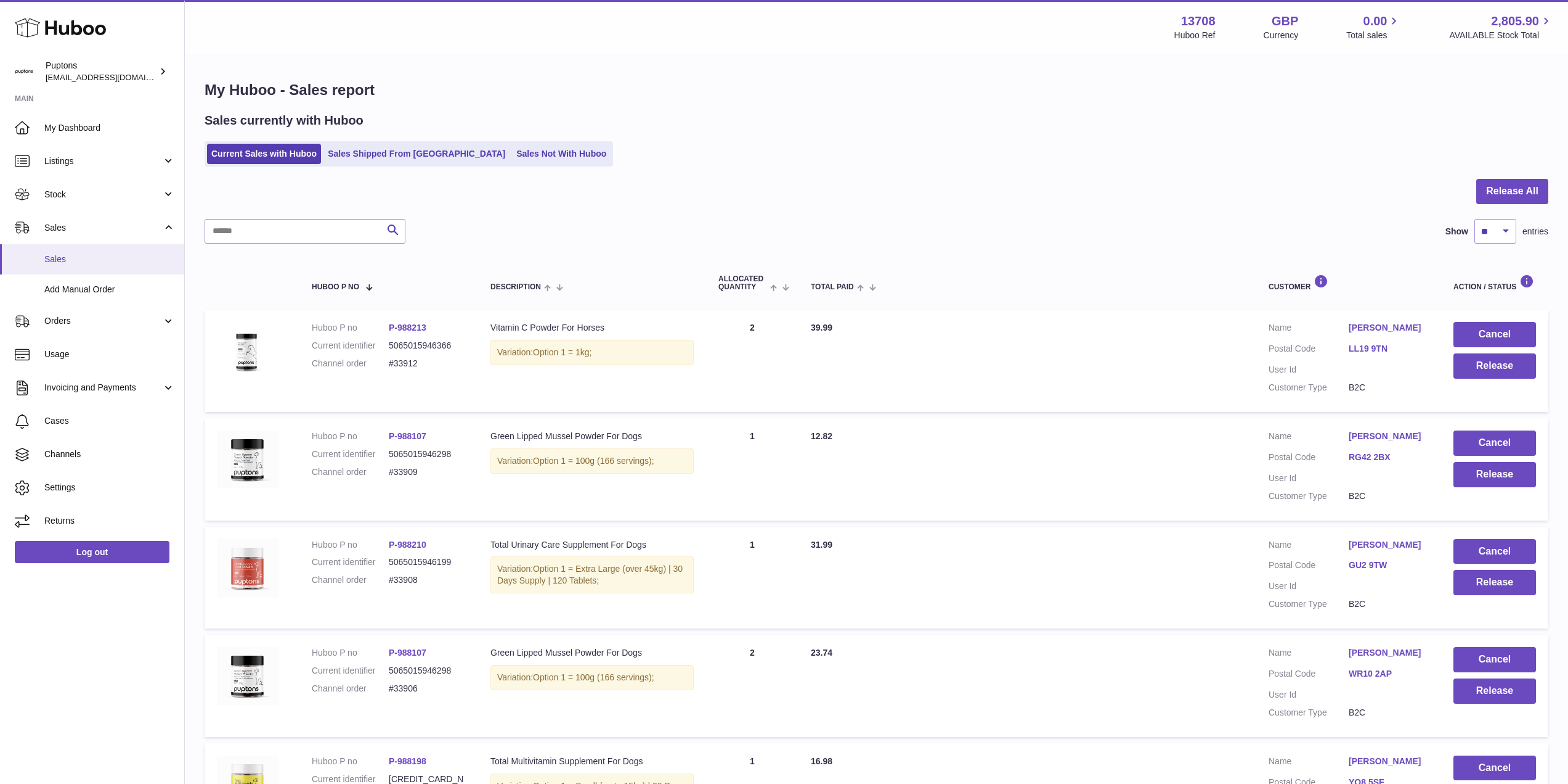
drag, startPoint x: 56, startPoint y: 254, endPoint x: 71, endPoint y: 258, distance: 15.5
click at [56, 253] on span "Sales" at bounding box center [109, 259] width 130 height 12
click at [468, 169] on div "My Huboo - Sales report Sales currently with Huboo Current Sales with Huboo Sal…" at bounding box center [876, 752] width 1383 height 1393
click at [512, 164] on link "Sales Not With Huboo" at bounding box center [561, 154] width 98 height 20
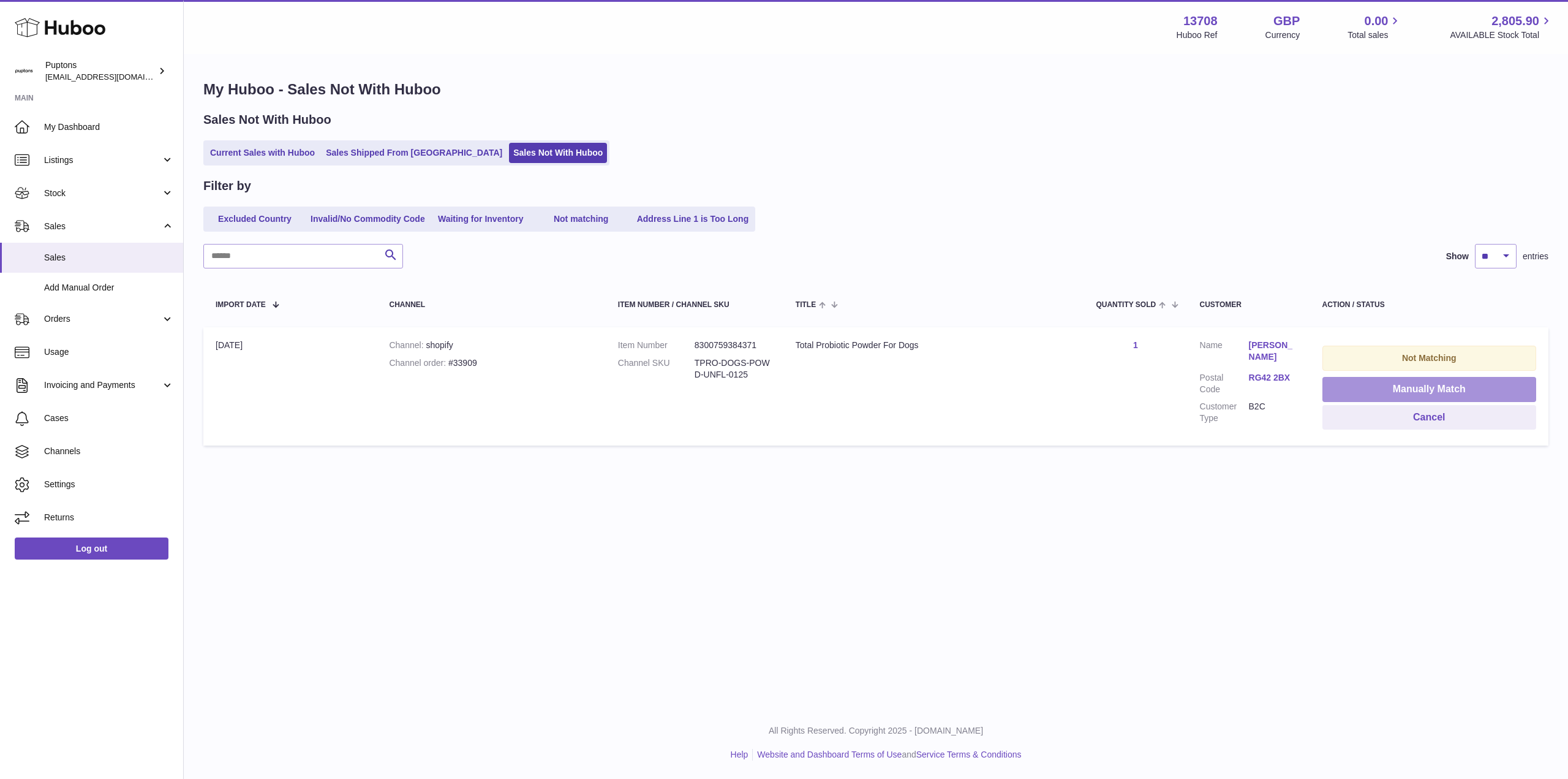
click at [1433, 389] on button "Manually Match" at bounding box center [1429, 390] width 214 height 25
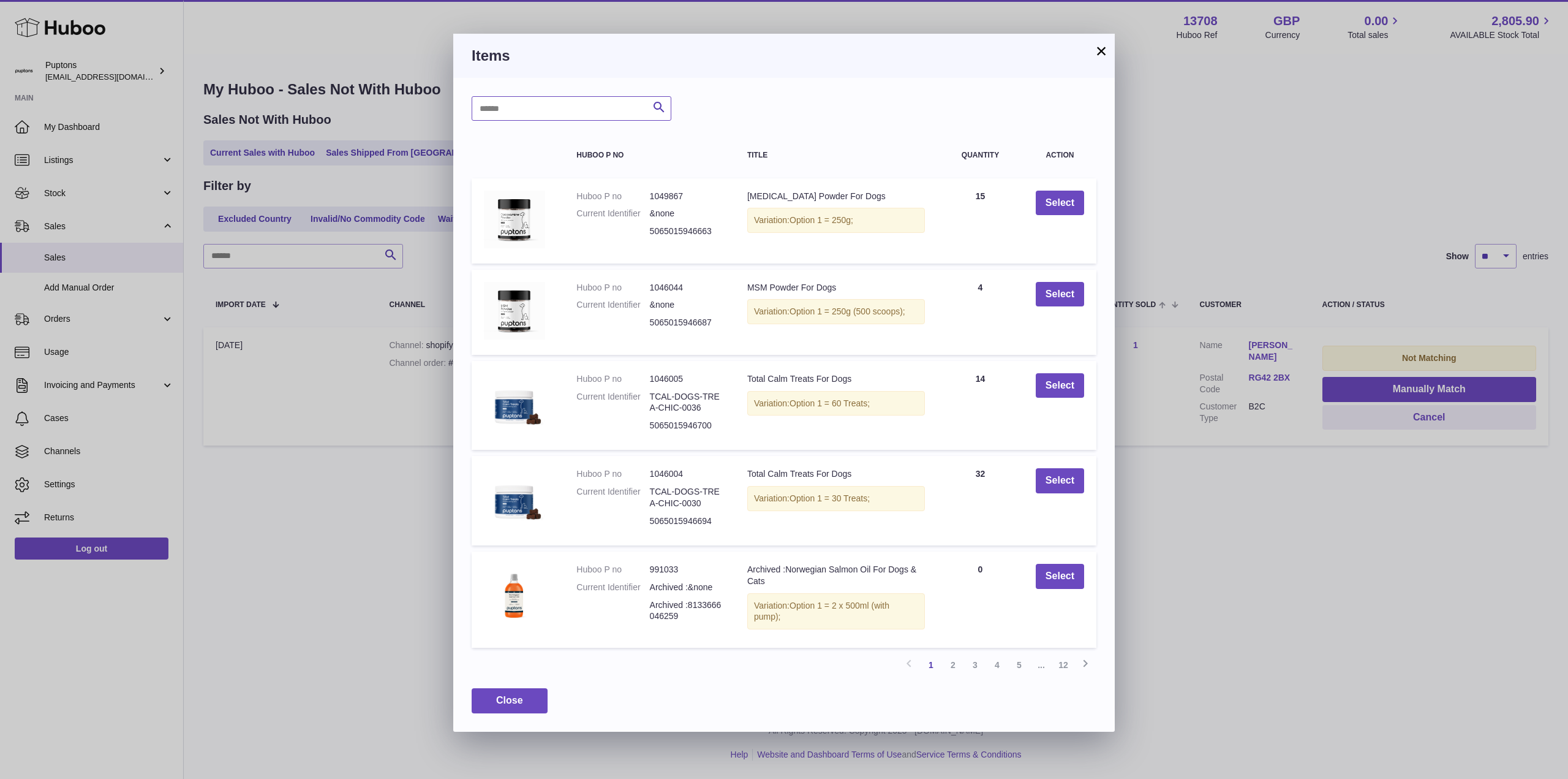
click at [590, 105] on input "text" at bounding box center [571, 108] width 199 height 24
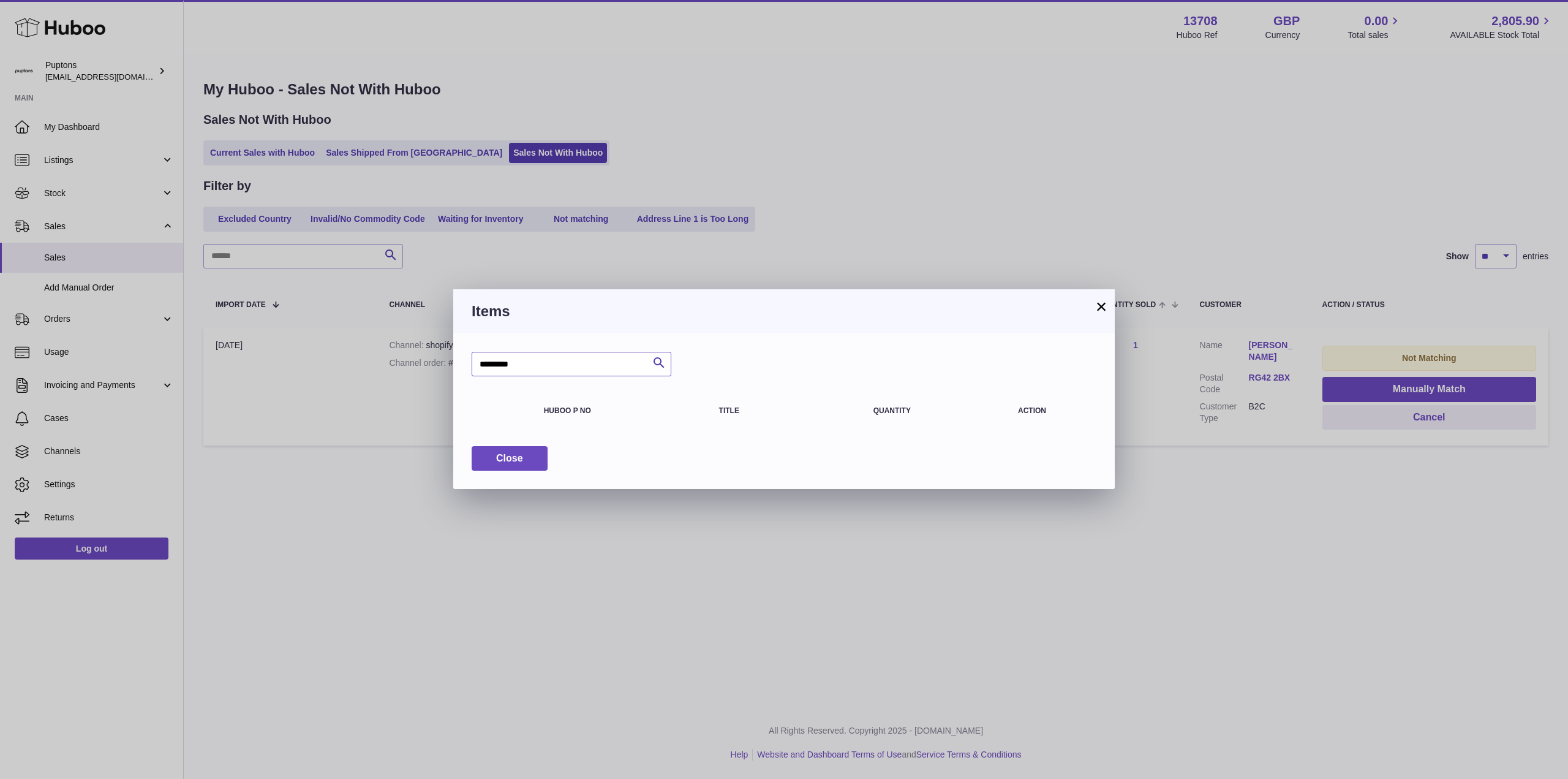
type input "*********"
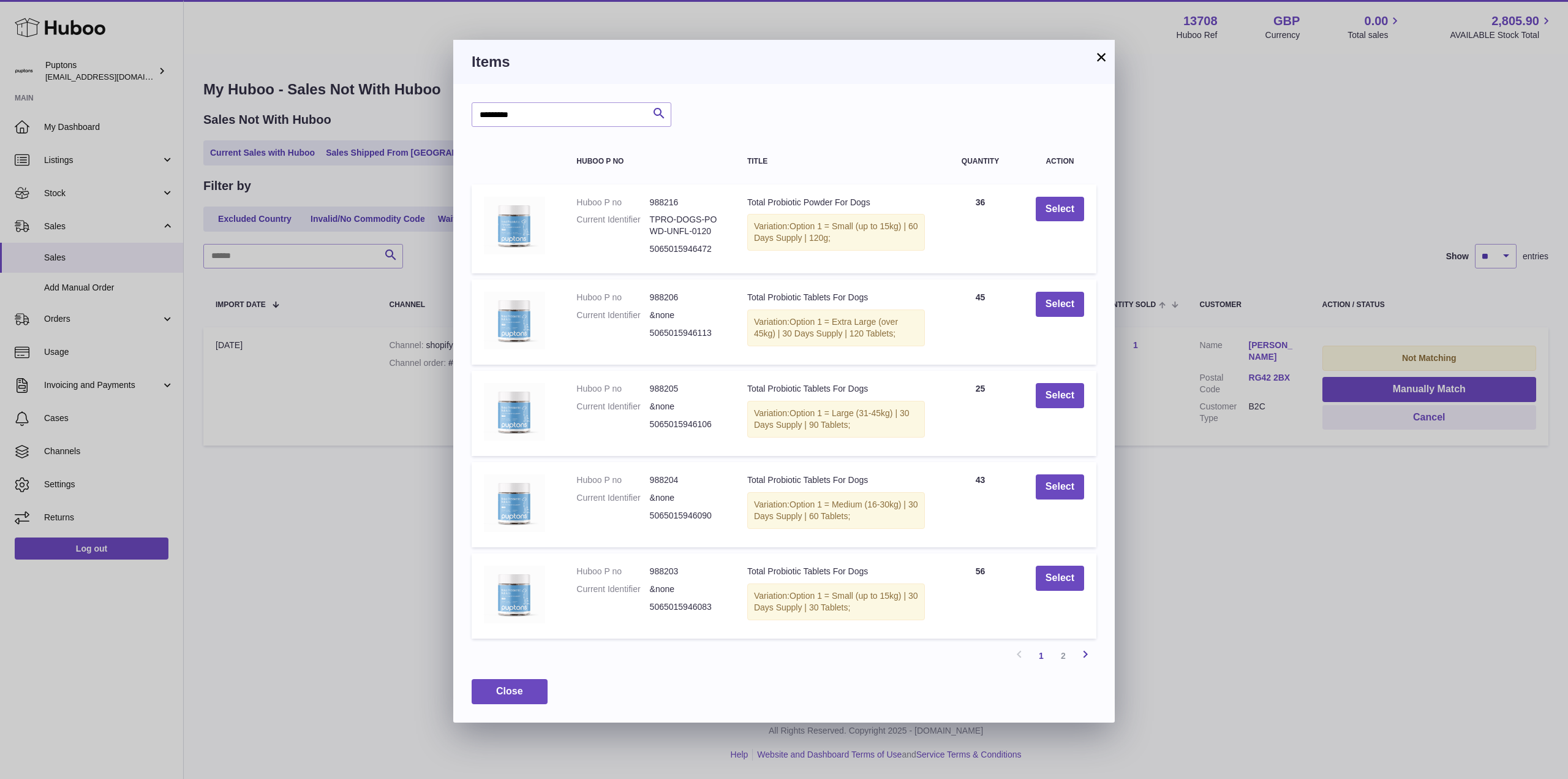
click at [1074, 667] on link "Next" at bounding box center [1085, 656] width 22 height 22
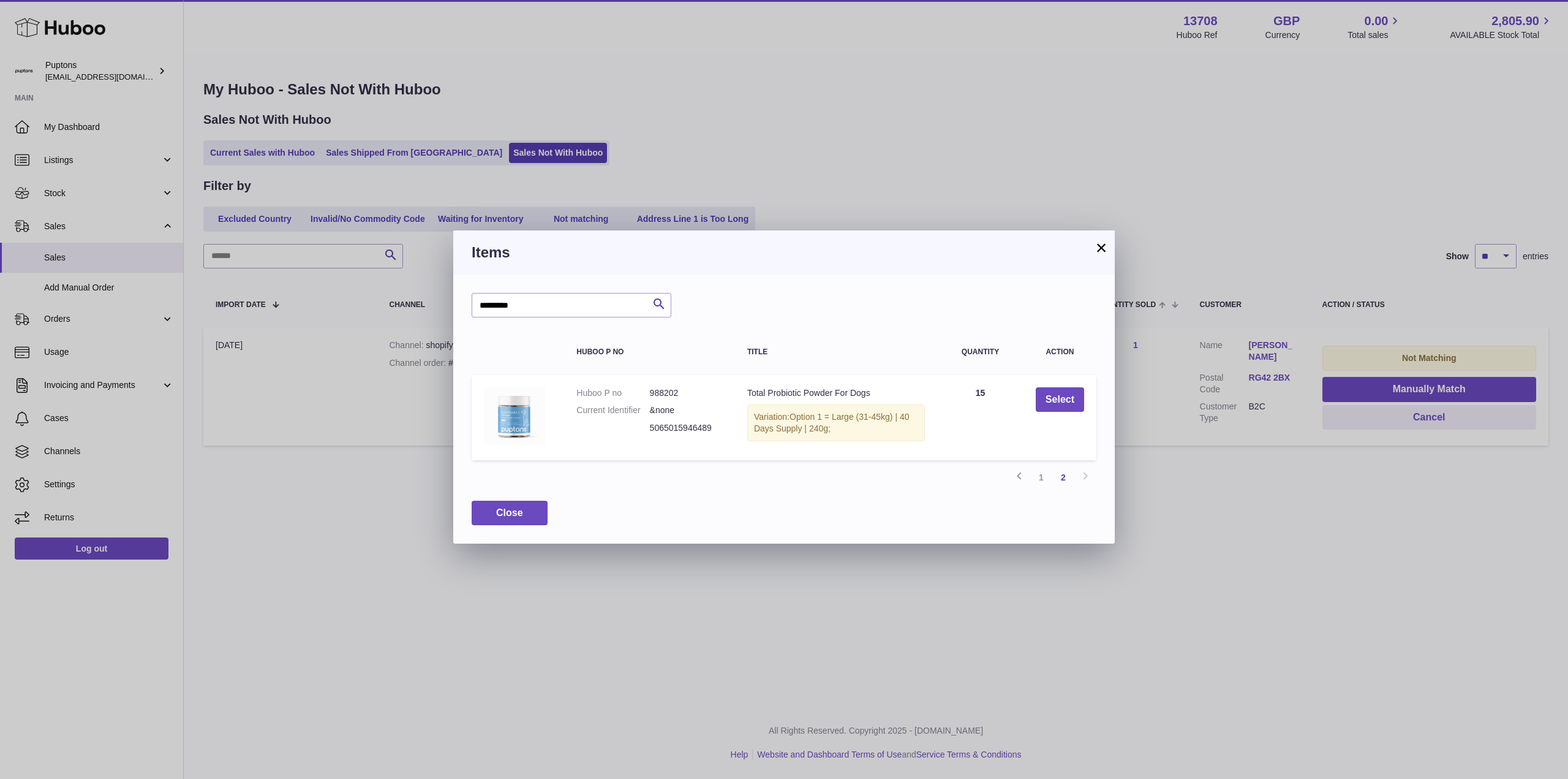
click at [1047, 483] on link "1" at bounding box center [1041, 477] width 22 height 22
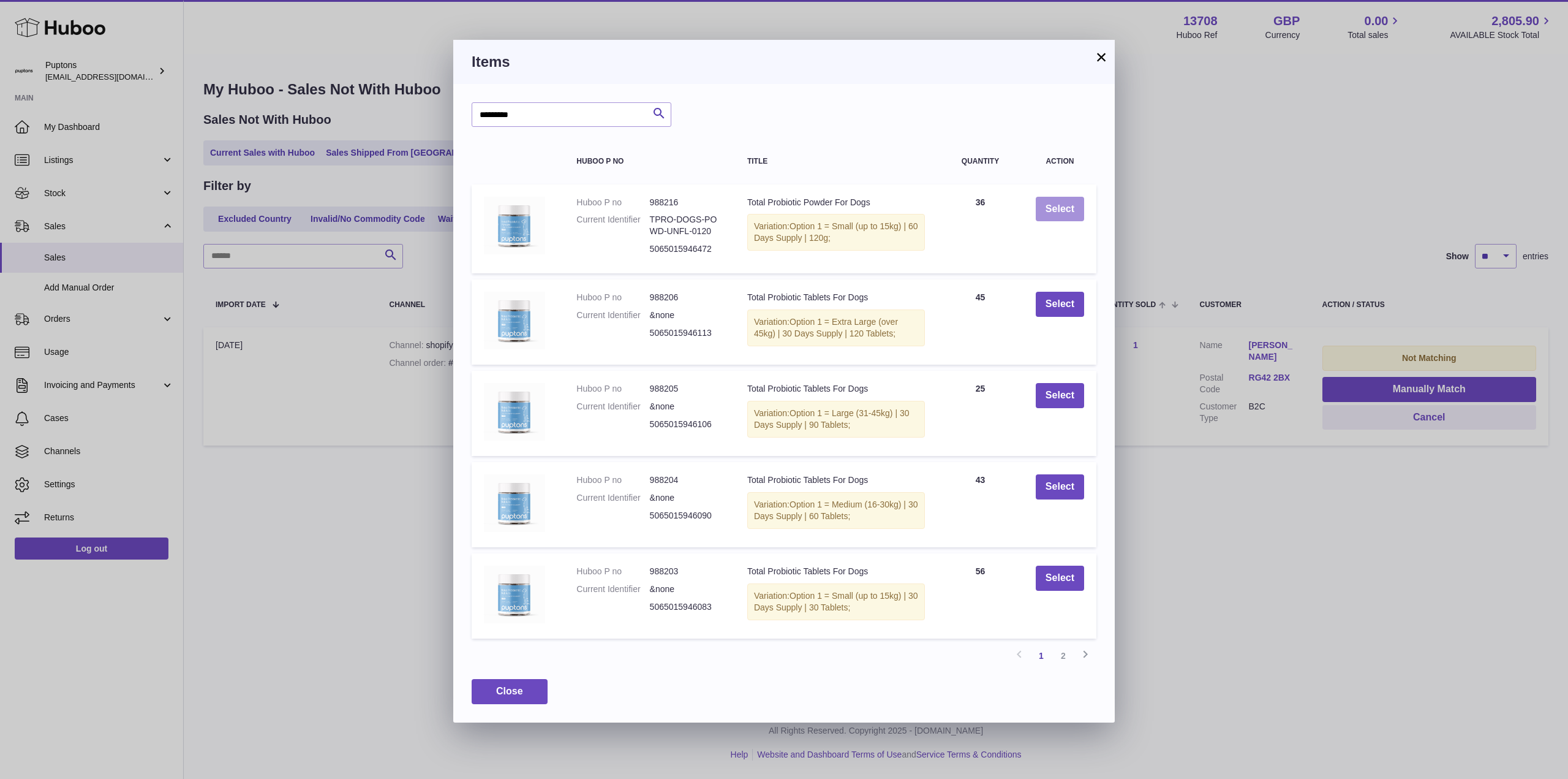
click at [1057, 216] on button "Select" at bounding box center [1059, 209] width 48 height 25
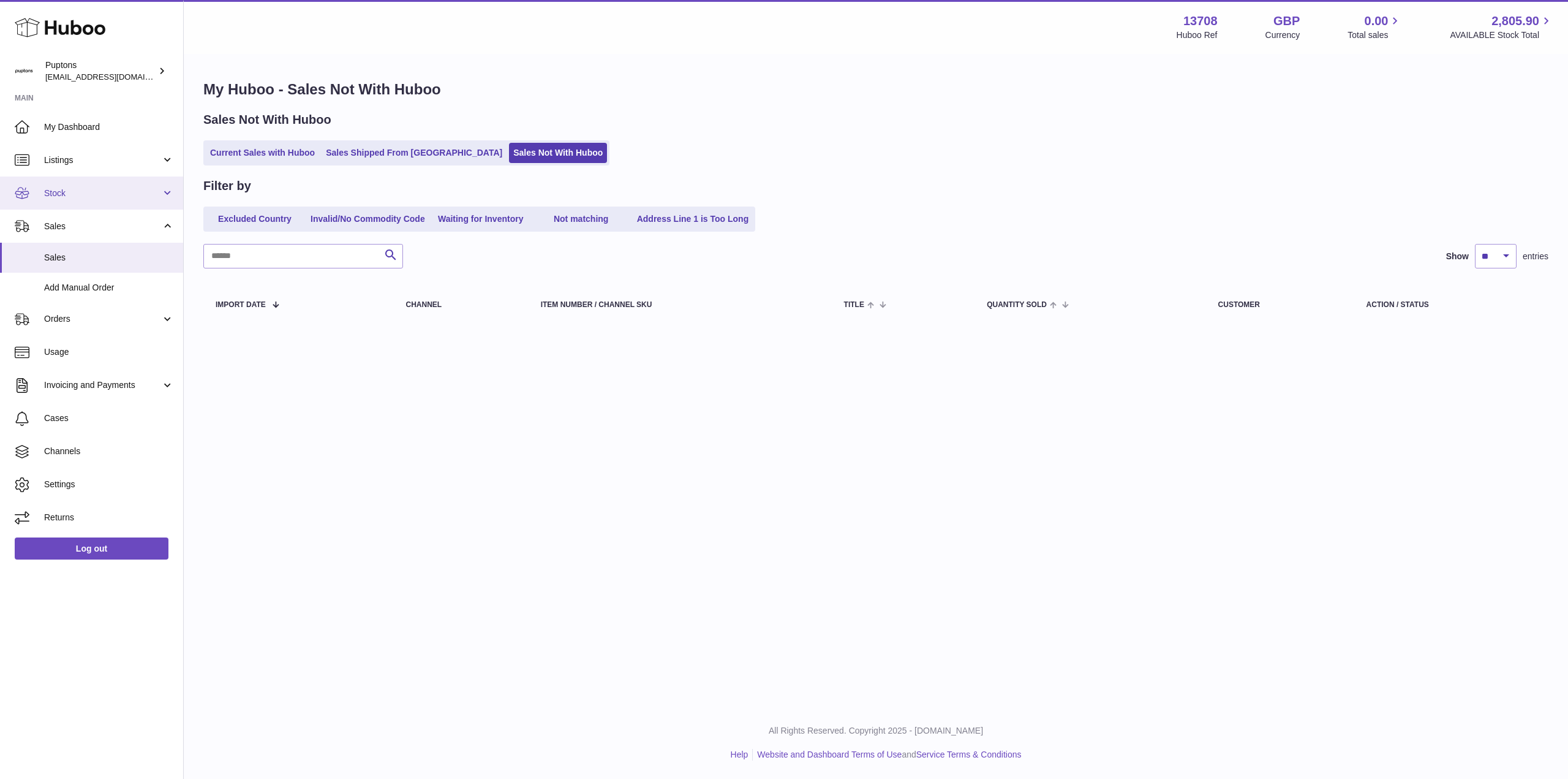
click at [77, 194] on span "Stock" at bounding box center [102, 193] width 117 height 12
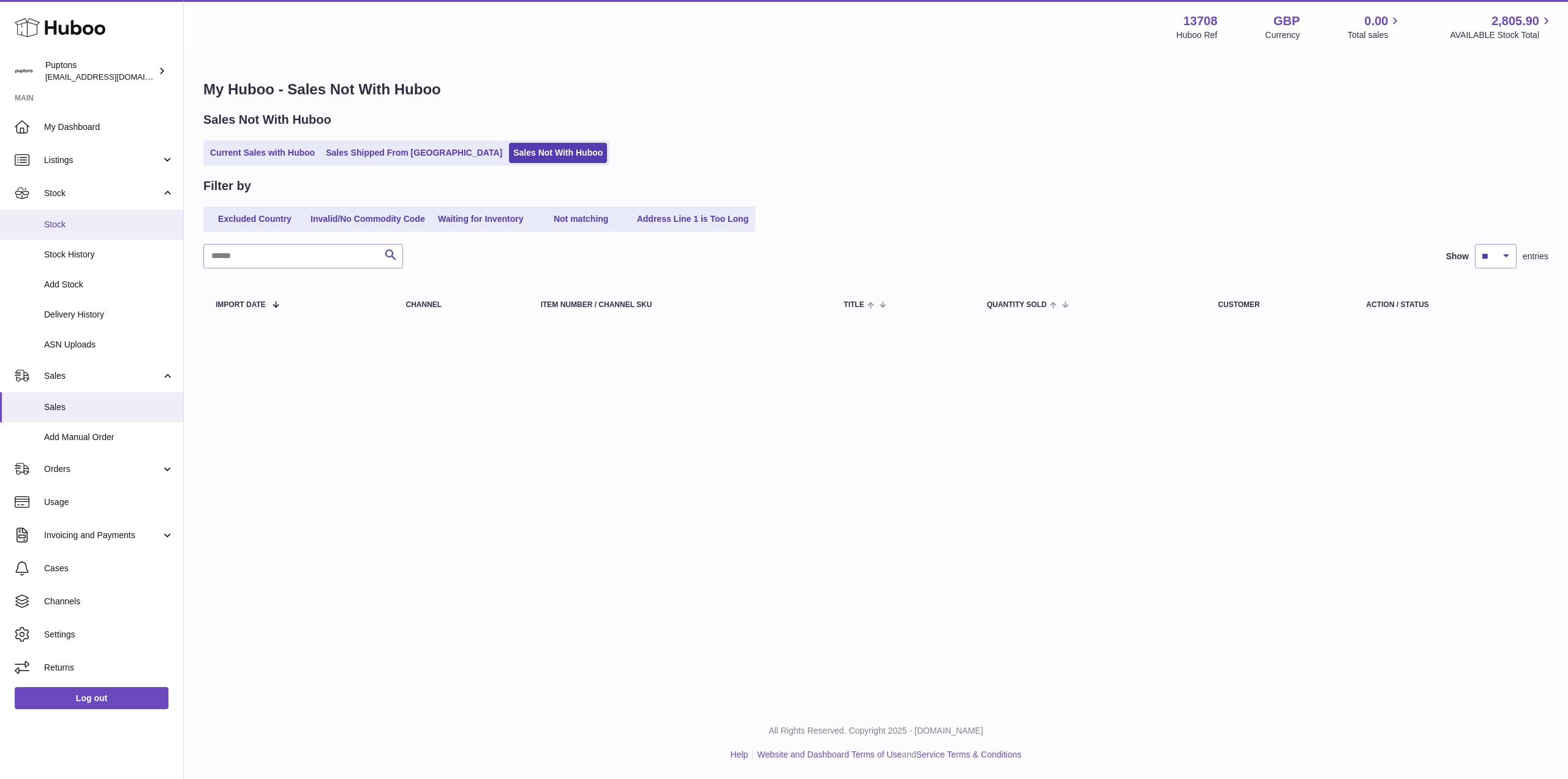
click at [77, 225] on span "Stock" at bounding box center [109, 224] width 129 height 12
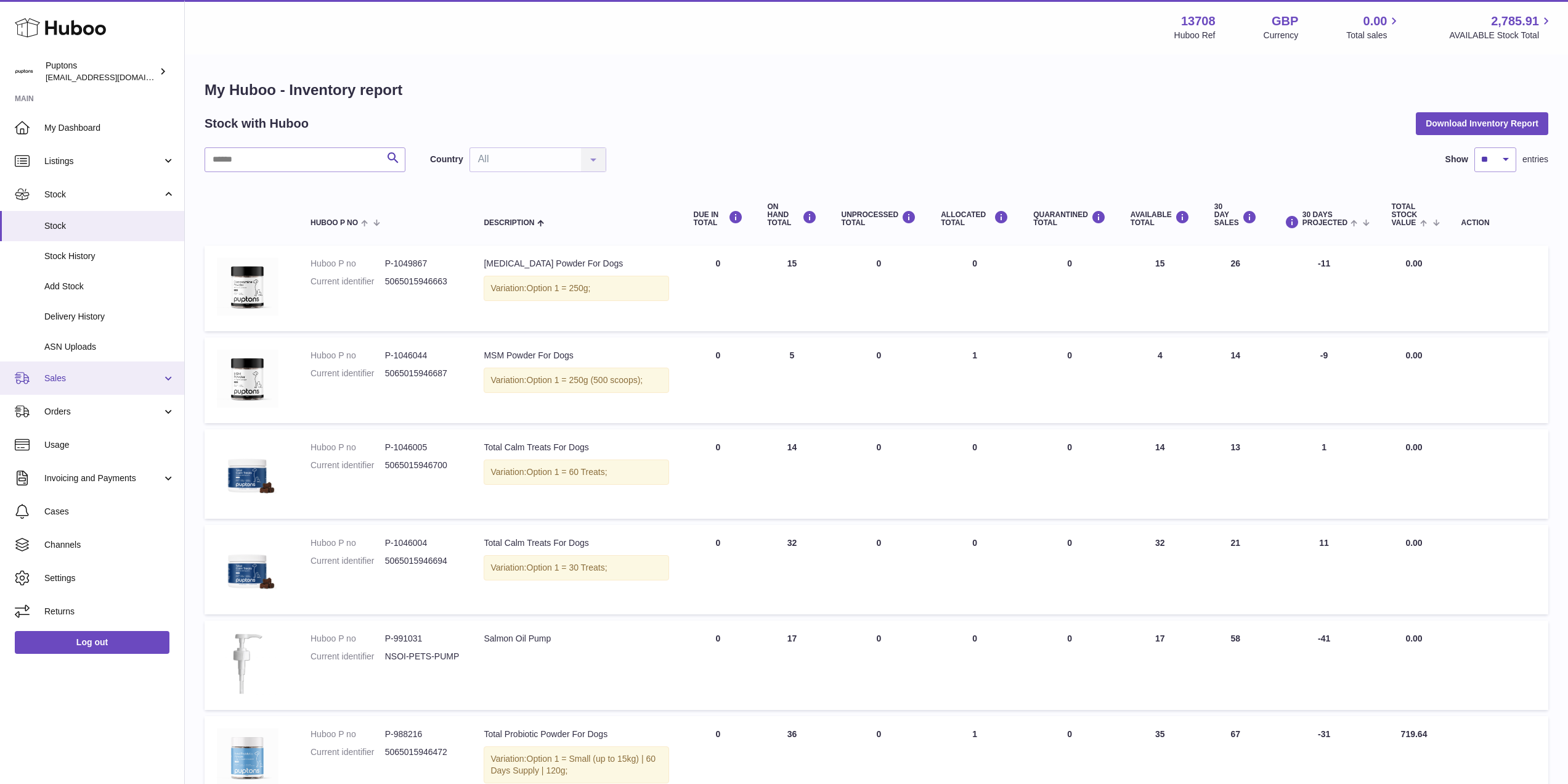
click at [77, 378] on span "Sales" at bounding box center [103, 378] width 118 height 12
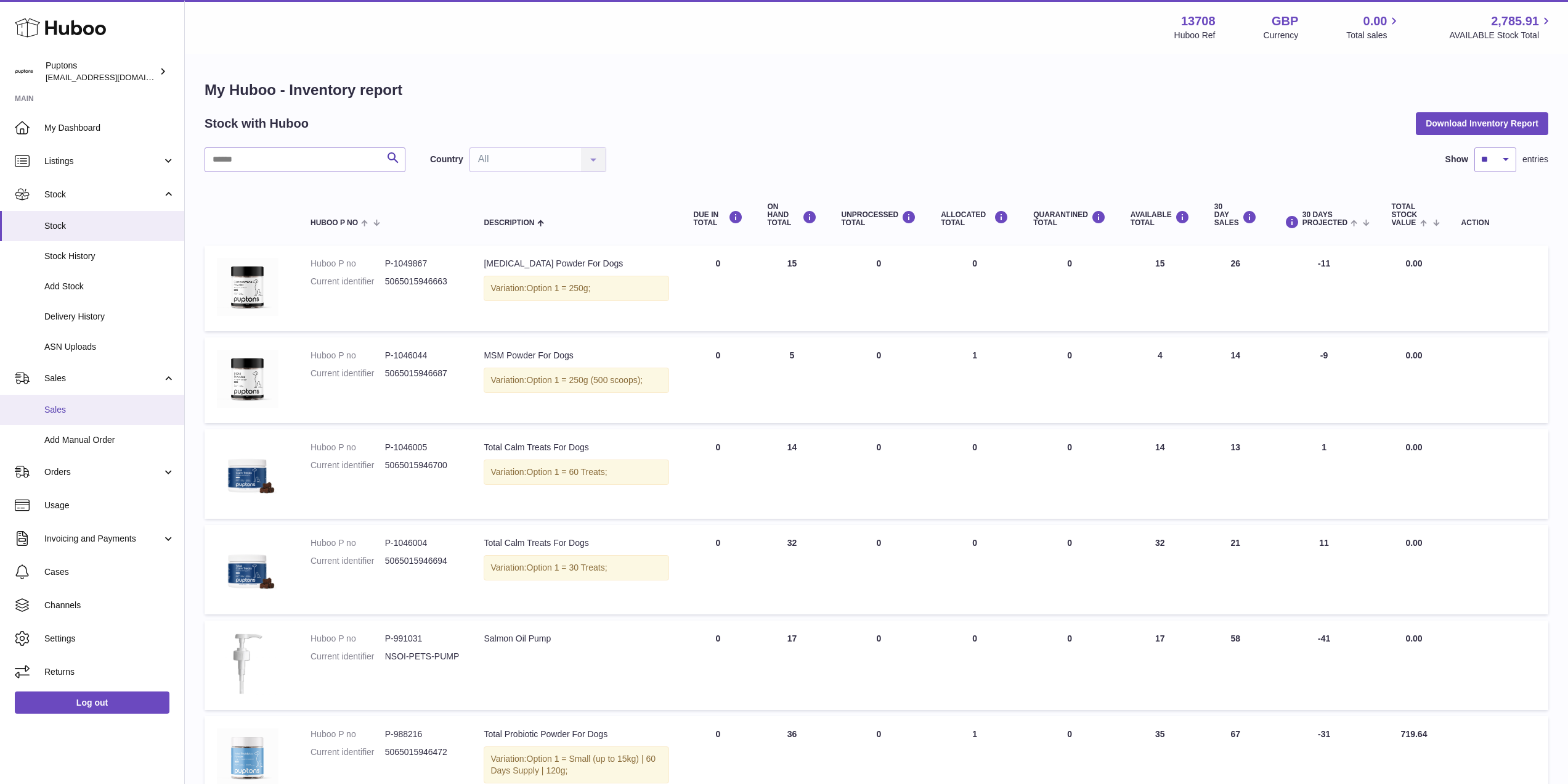
click at [76, 405] on span "Sales" at bounding box center [109, 409] width 130 height 12
